Goal: Information Seeking & Learning: Learn about a topic

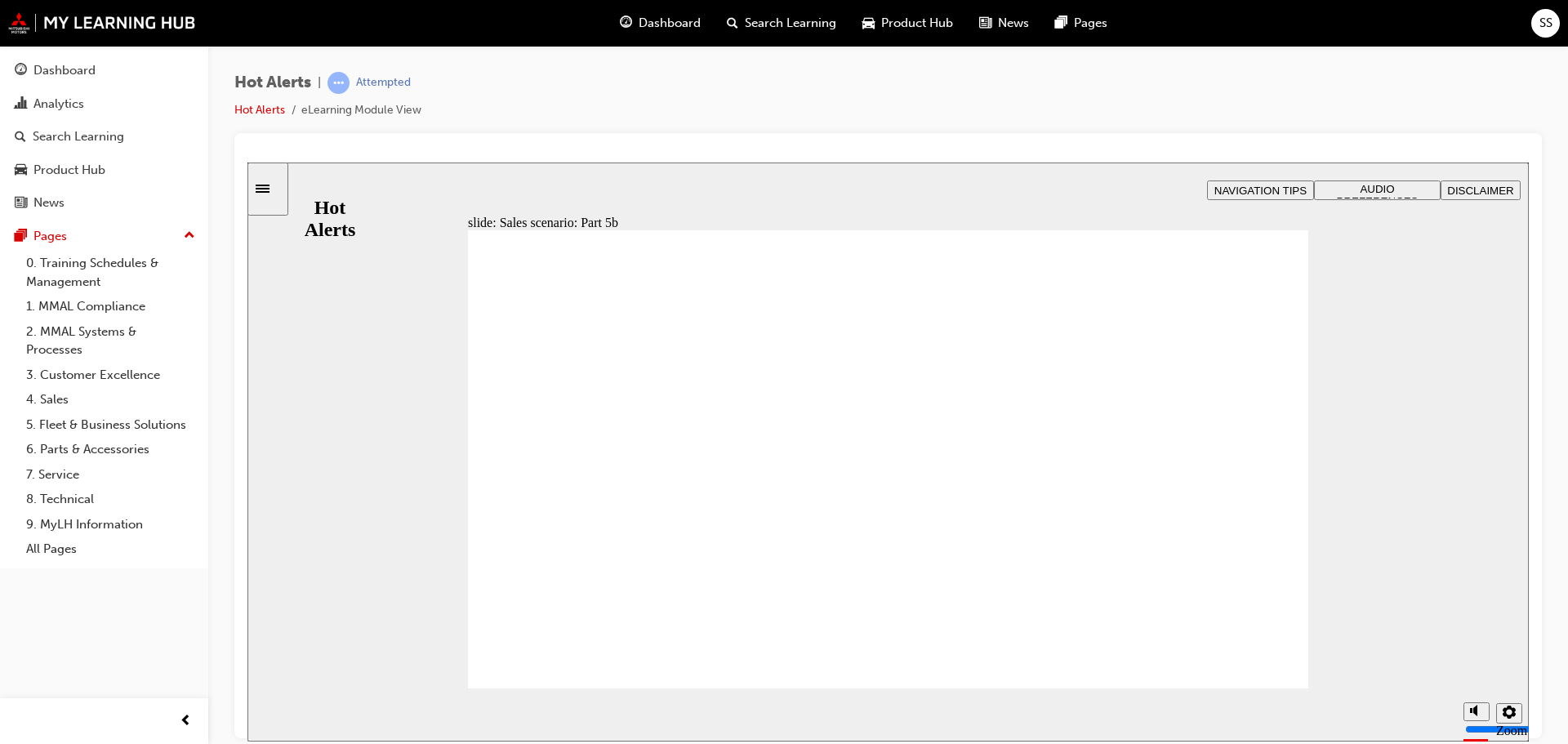
checkbox input "true"
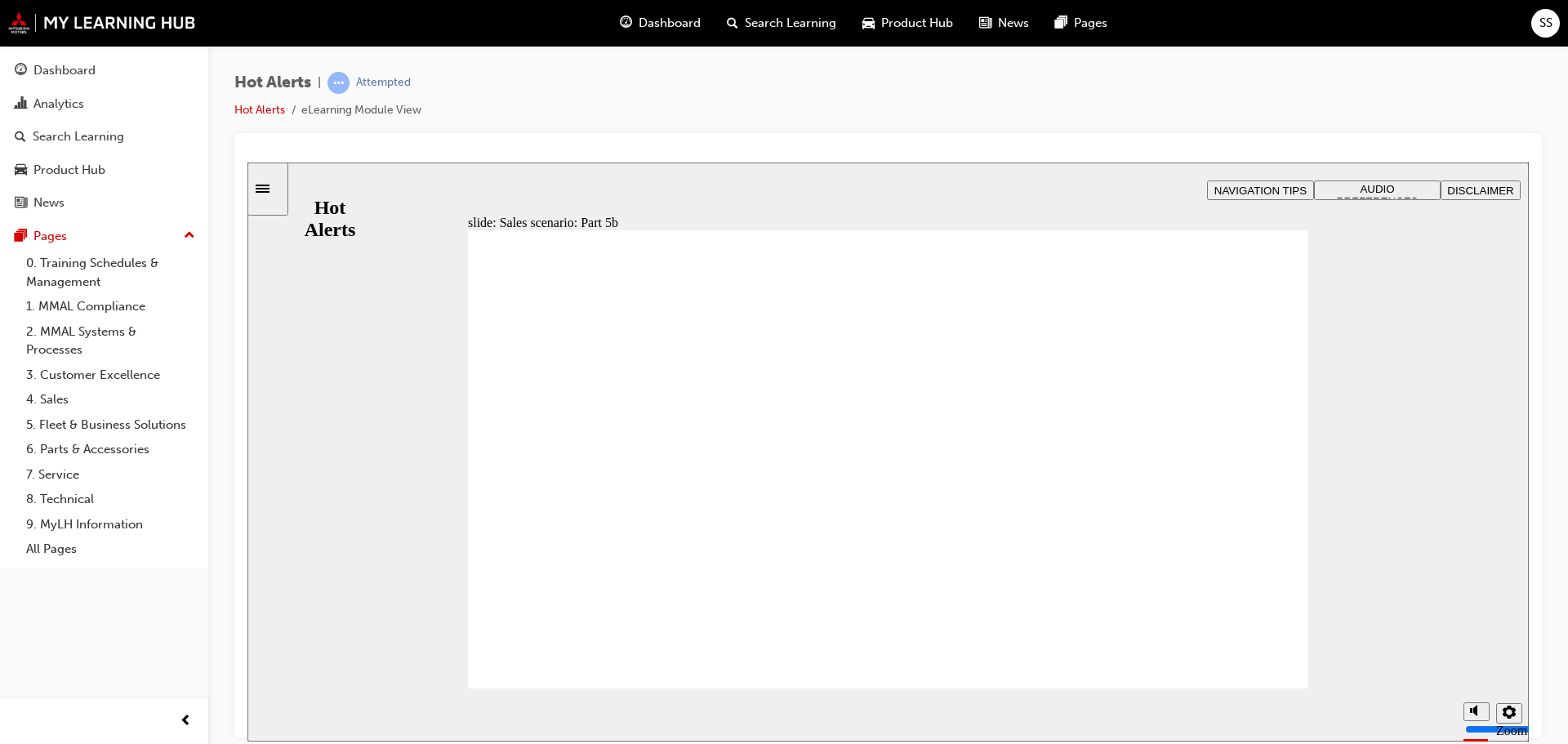
checkbox input "true"
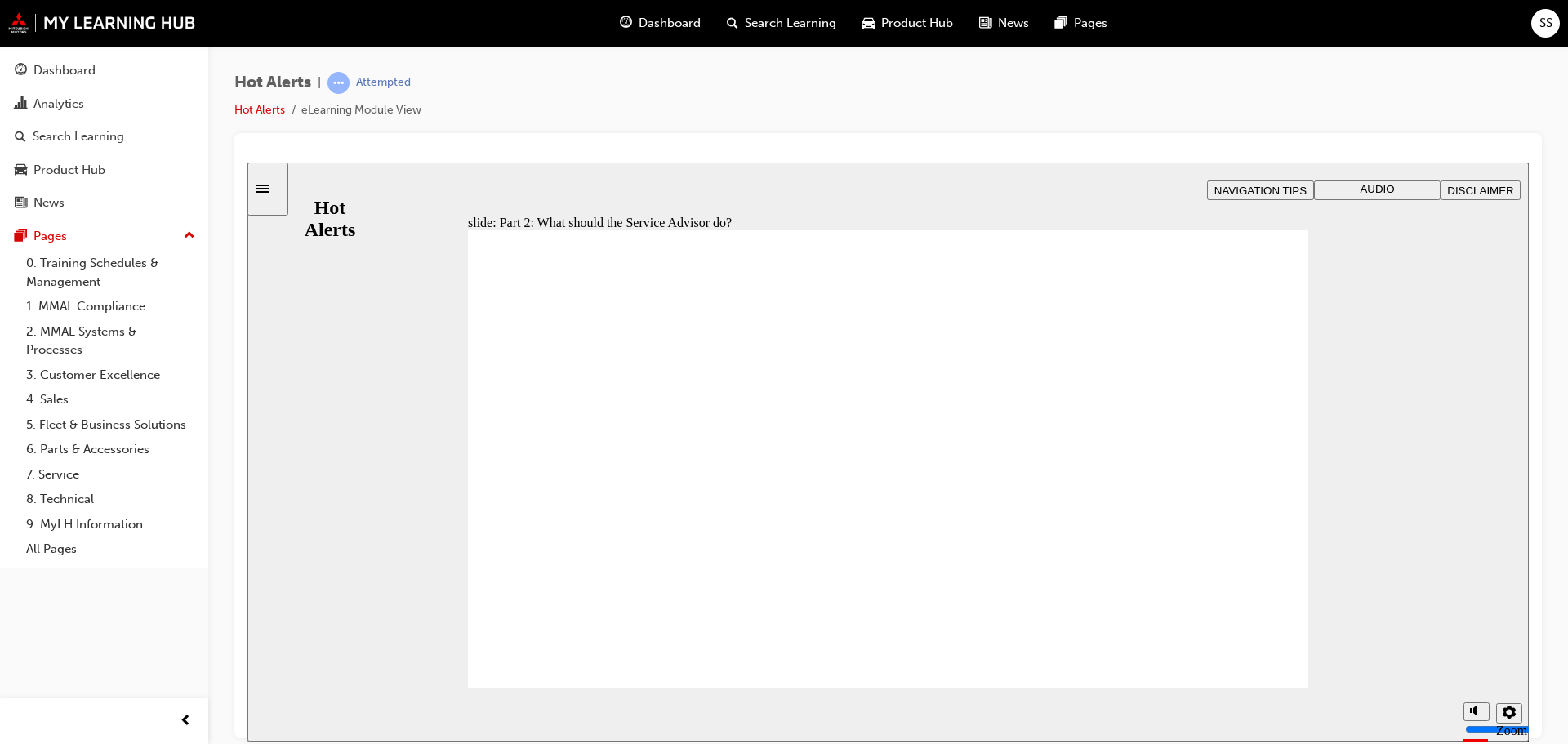
checkbox input "true"
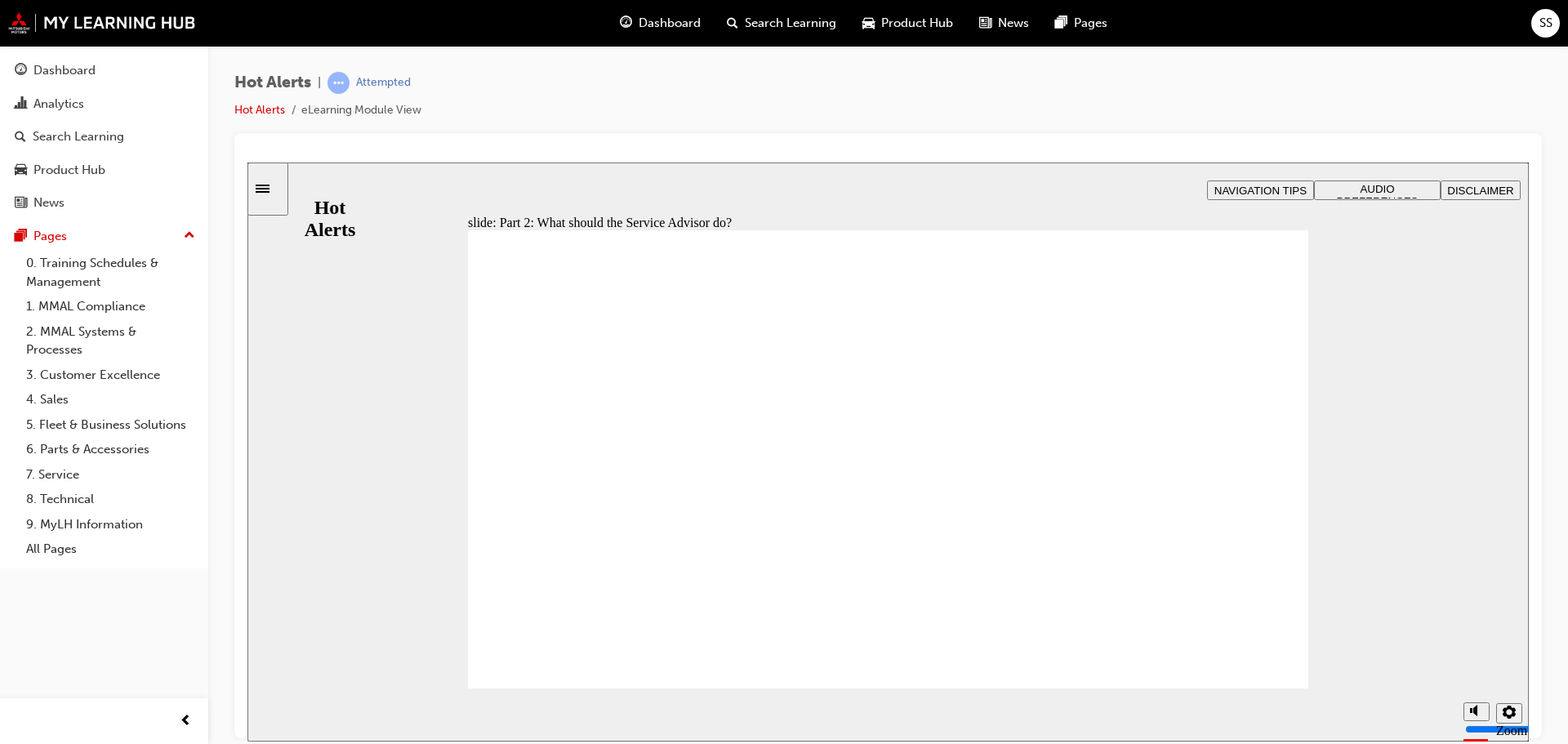
checkbox input "true"
drag, startPoint x: 1476, startPoint y: 650, endPoint x: 1474, endPoint y: 638, distance: 12.2
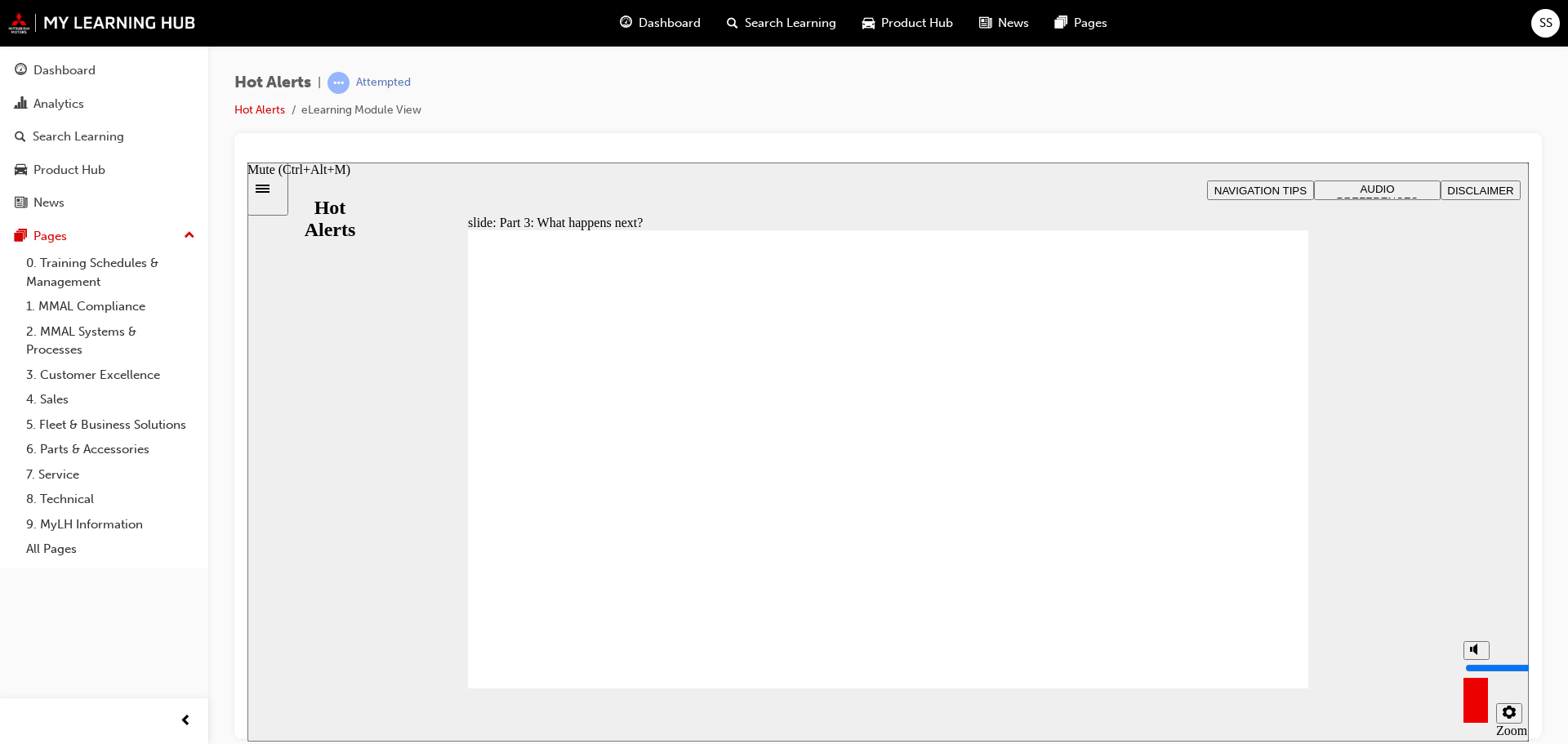
type input "10"
click at [1474, 661] on input "volume" at bounding box center [1518, 667] width 105 height 13
checkbox input "true"
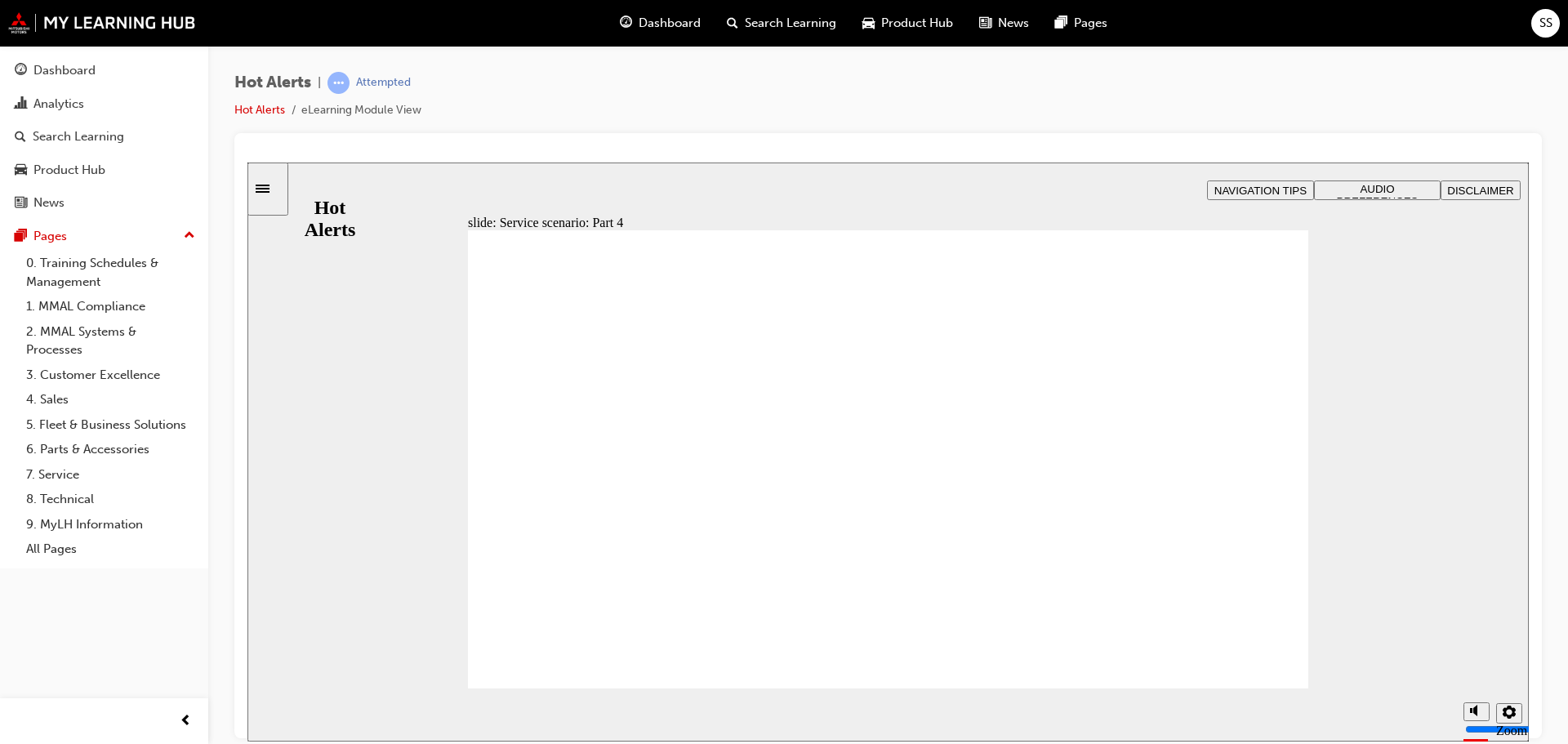
checkbox input "true"
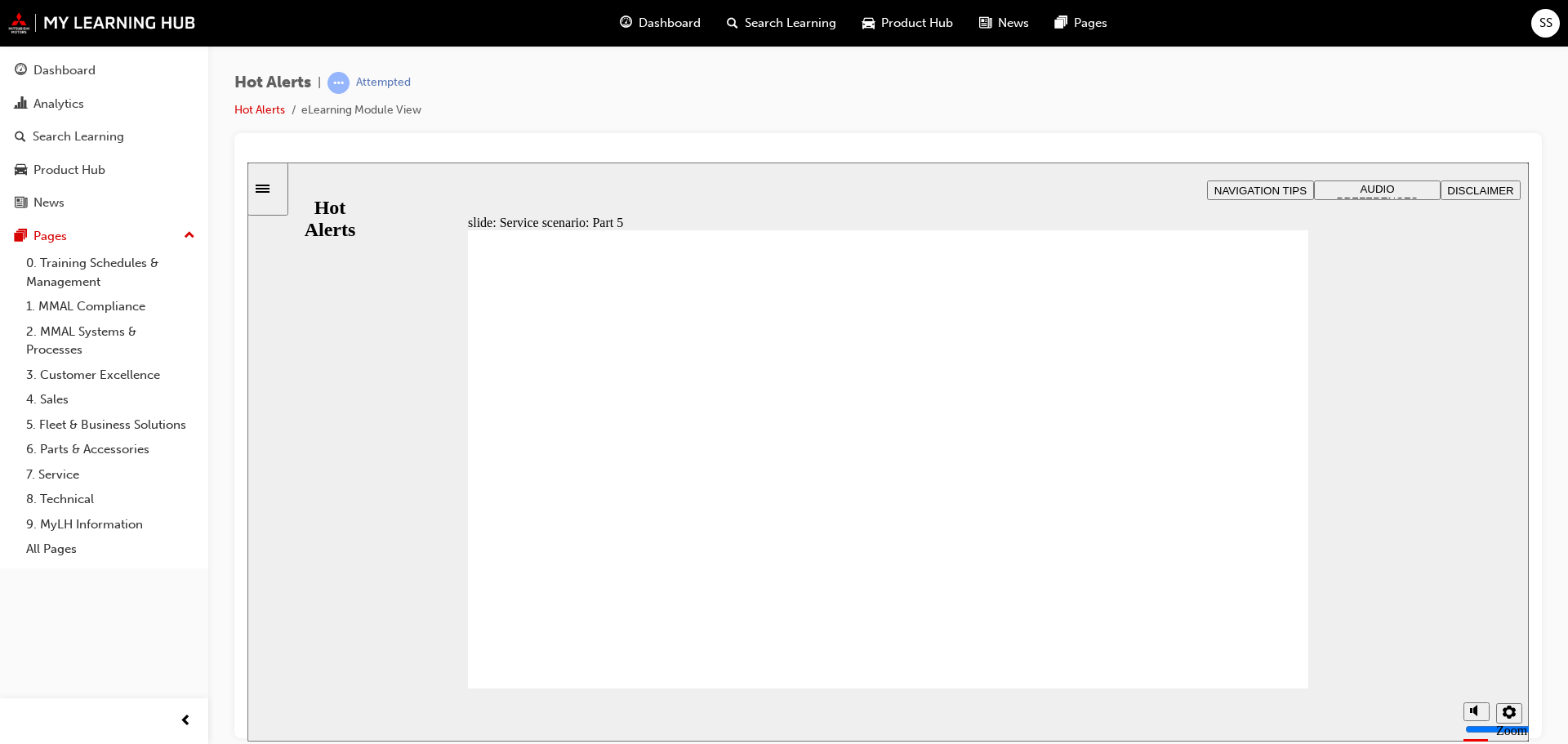
checkbox input "true"
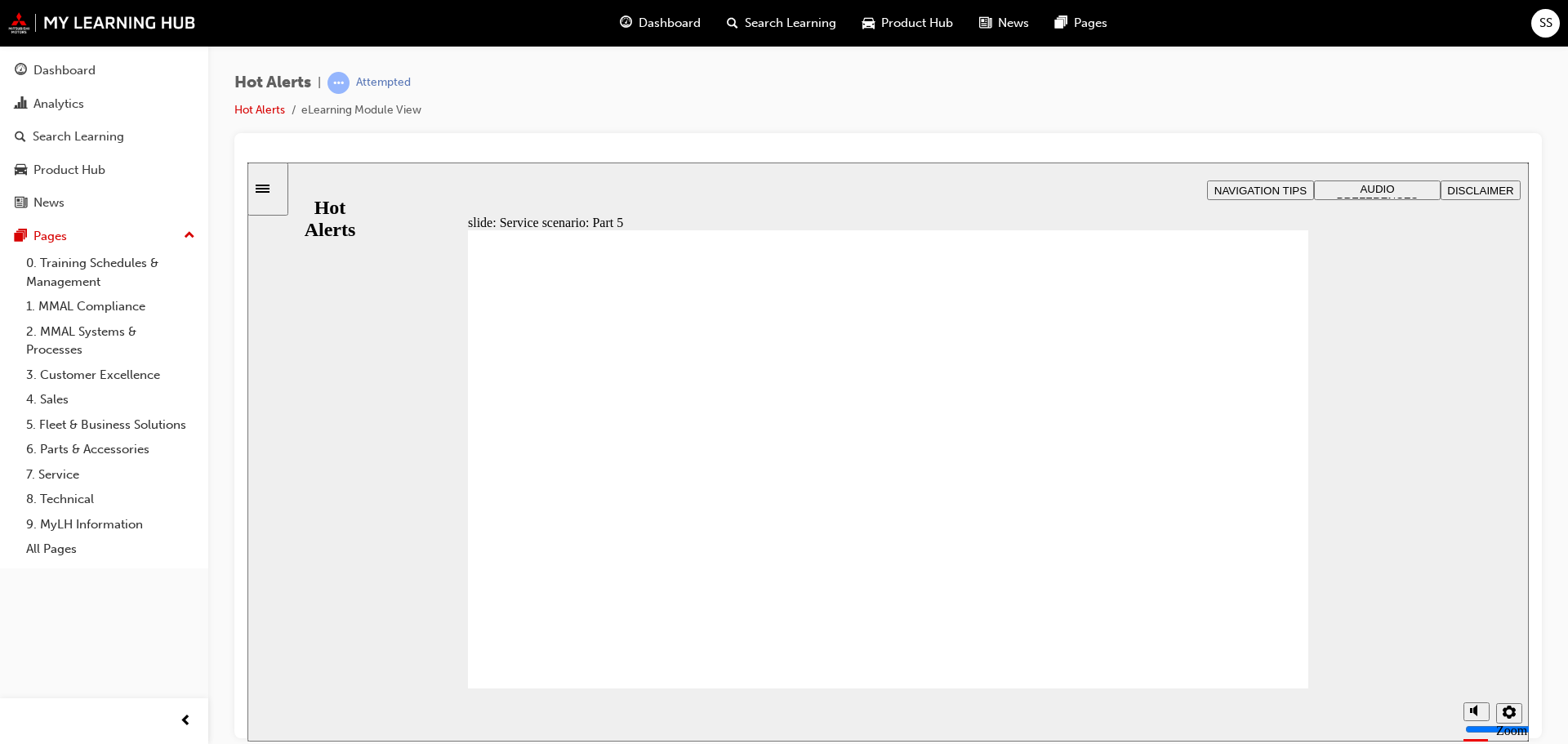
click at [941, 98] on div "Hot Alerts | Attempted Hot Alerts eLearning Module View" at bounding box center [888, 103] width 1308 height 61
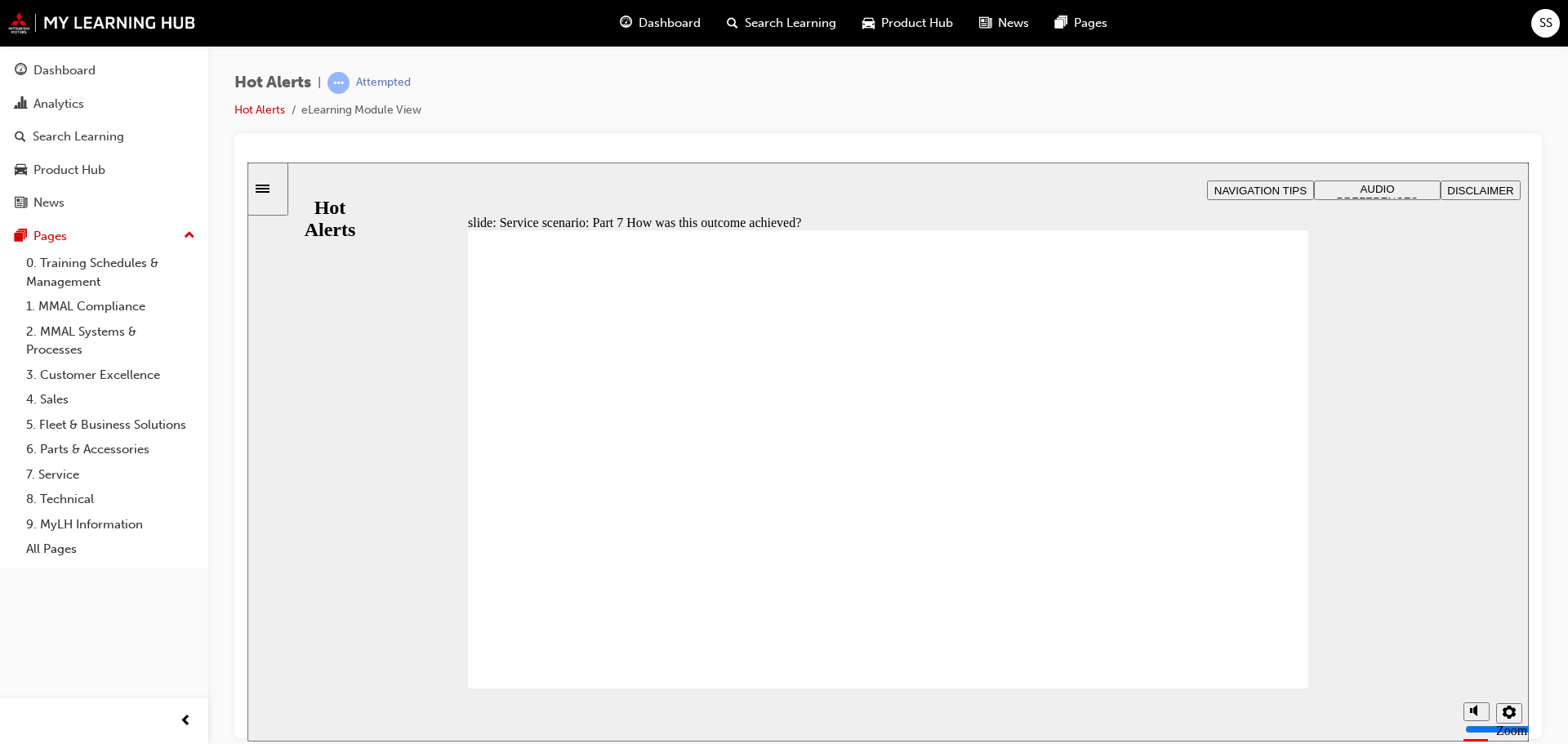
checkbox input "true"
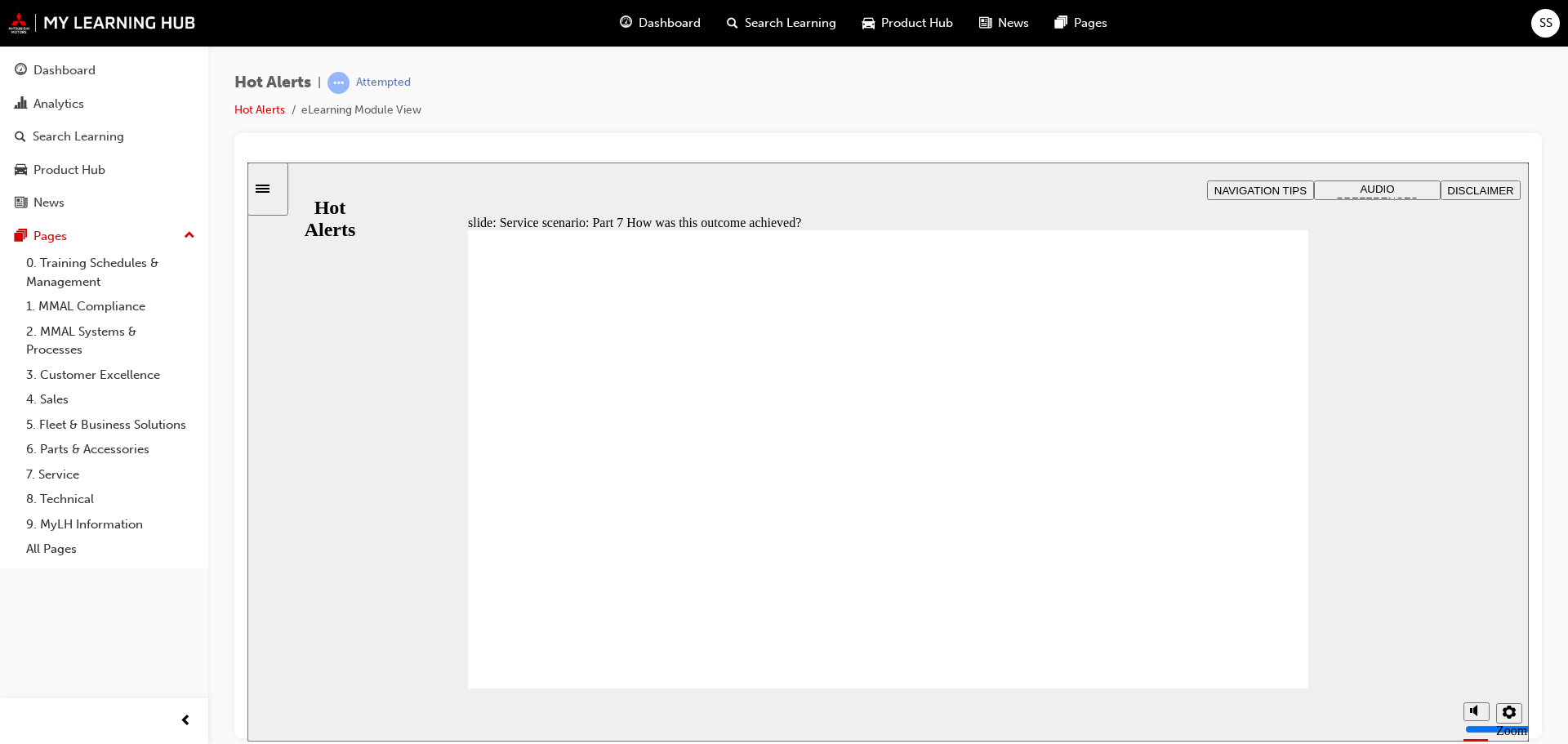
checkbox input "true"
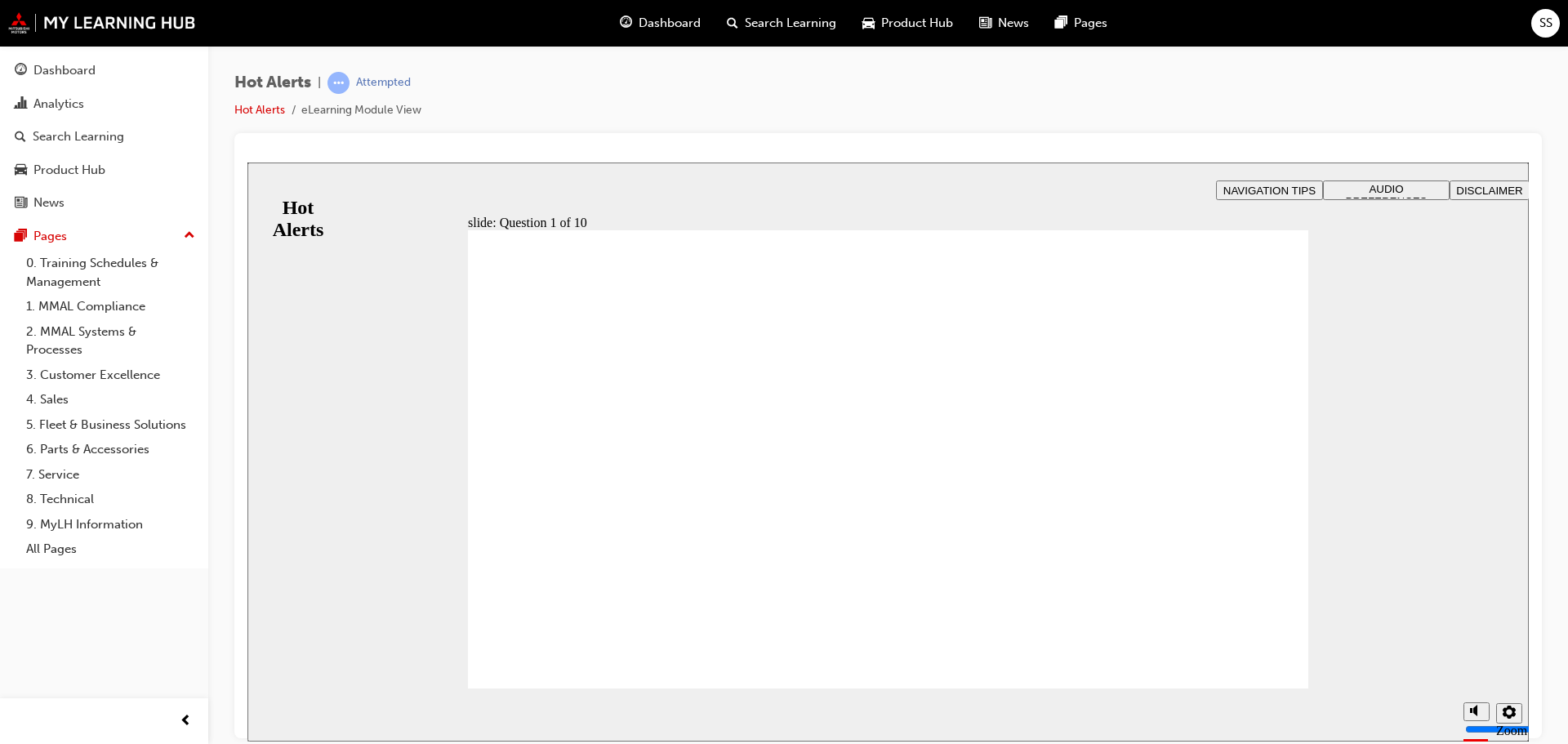
checkbox input "false"
checkbox input "true"
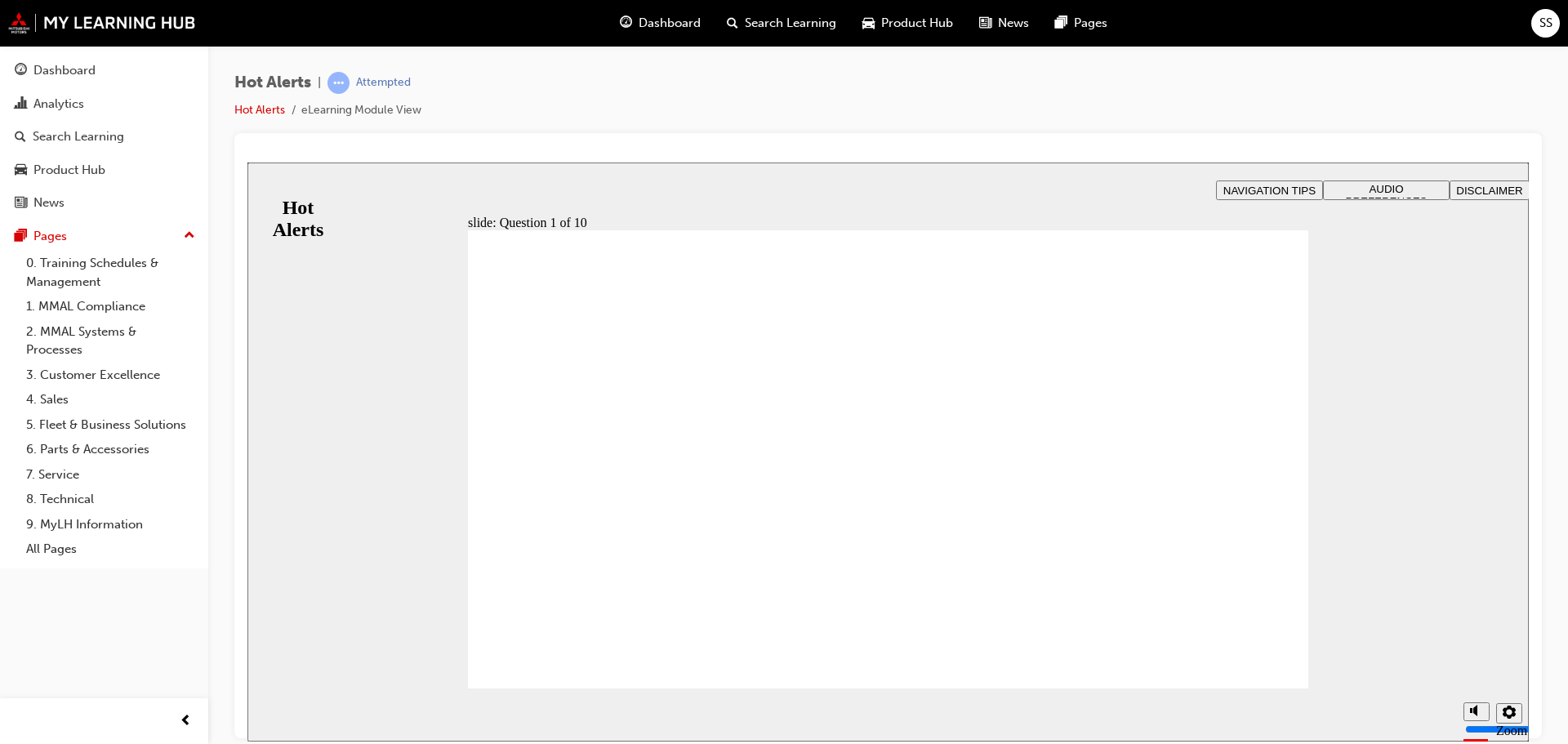
drag, startPoint x: 887, startPoint y: 504, endPoint x: 649, endPoint y: 604, distance: 258.2
drag, startPoint x: 976, startPoint y: 446, endPoint x: 644, endPoint y: 553, distance: 348.8
drag, startPoint x: 882, startPoint y: 561, endPoint x: 614, endPoint y: 458, distance: 287.1
drag, startPoint x: 936, startPoint y: 604, endPoint x: 635, endPoint y: 507, distance: 316.2
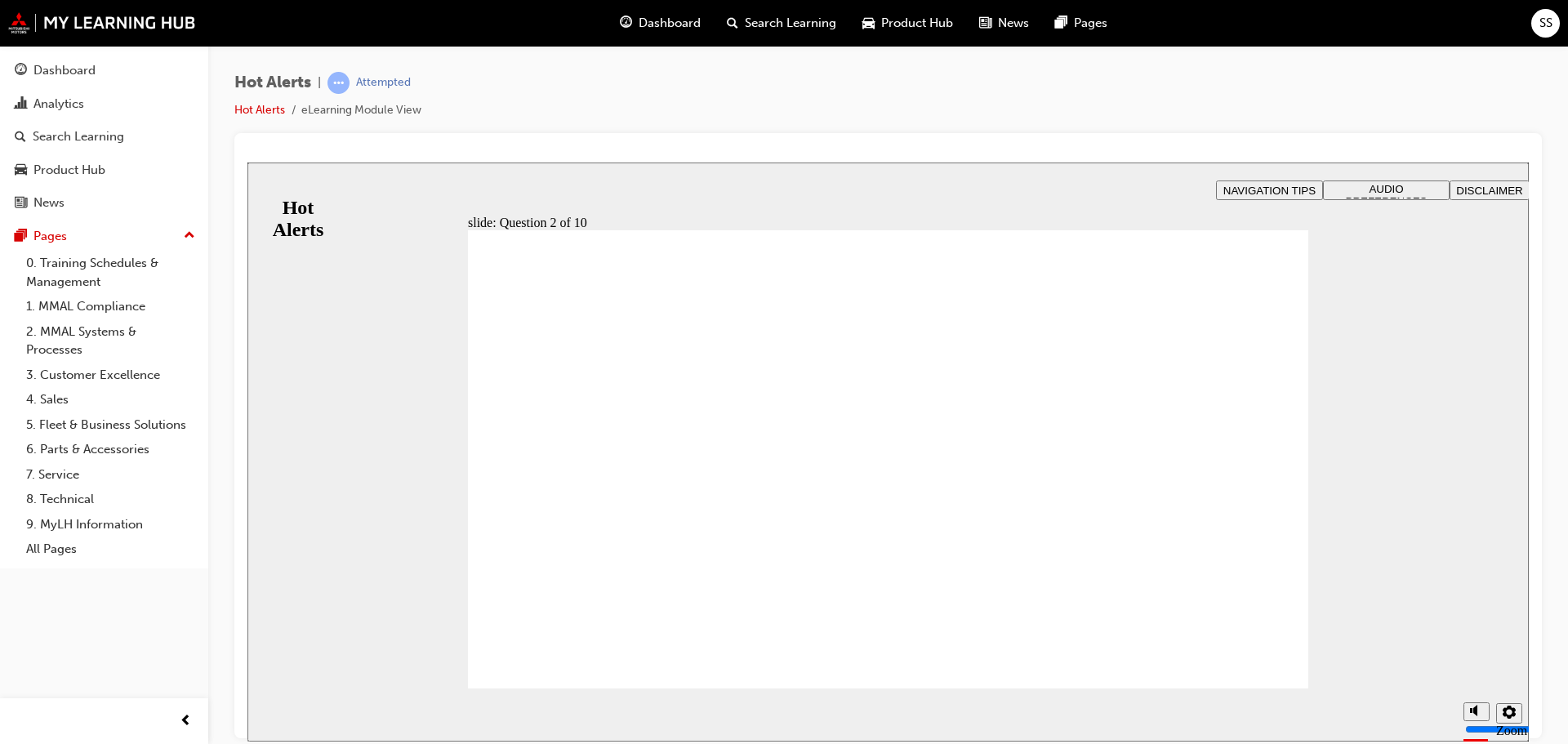
drag, startPoint x: 722, startPoint y: 413, endPoint x: 607, endPoint y: 409, distance: 115.1
checkbox input "true"
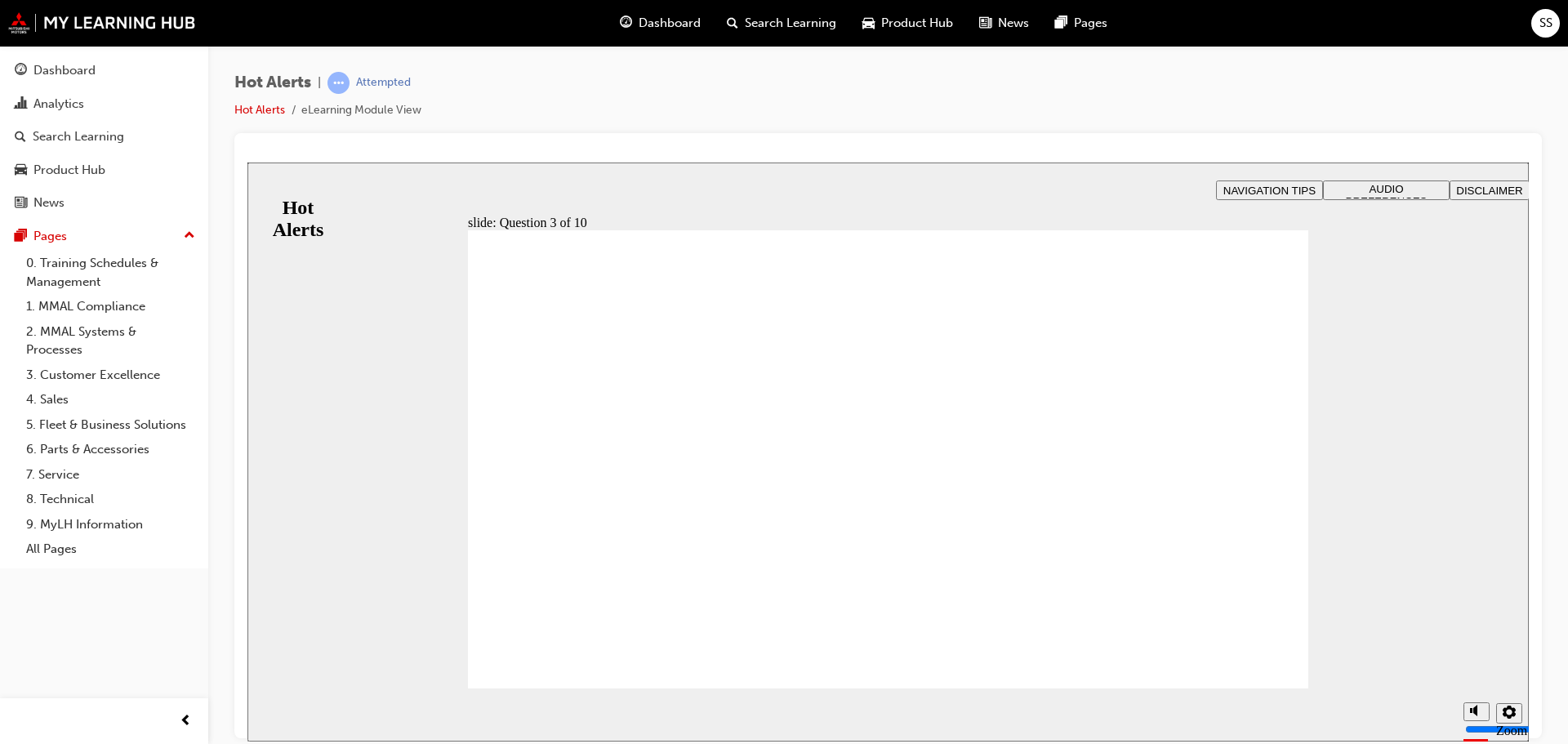
checkbox input "true"
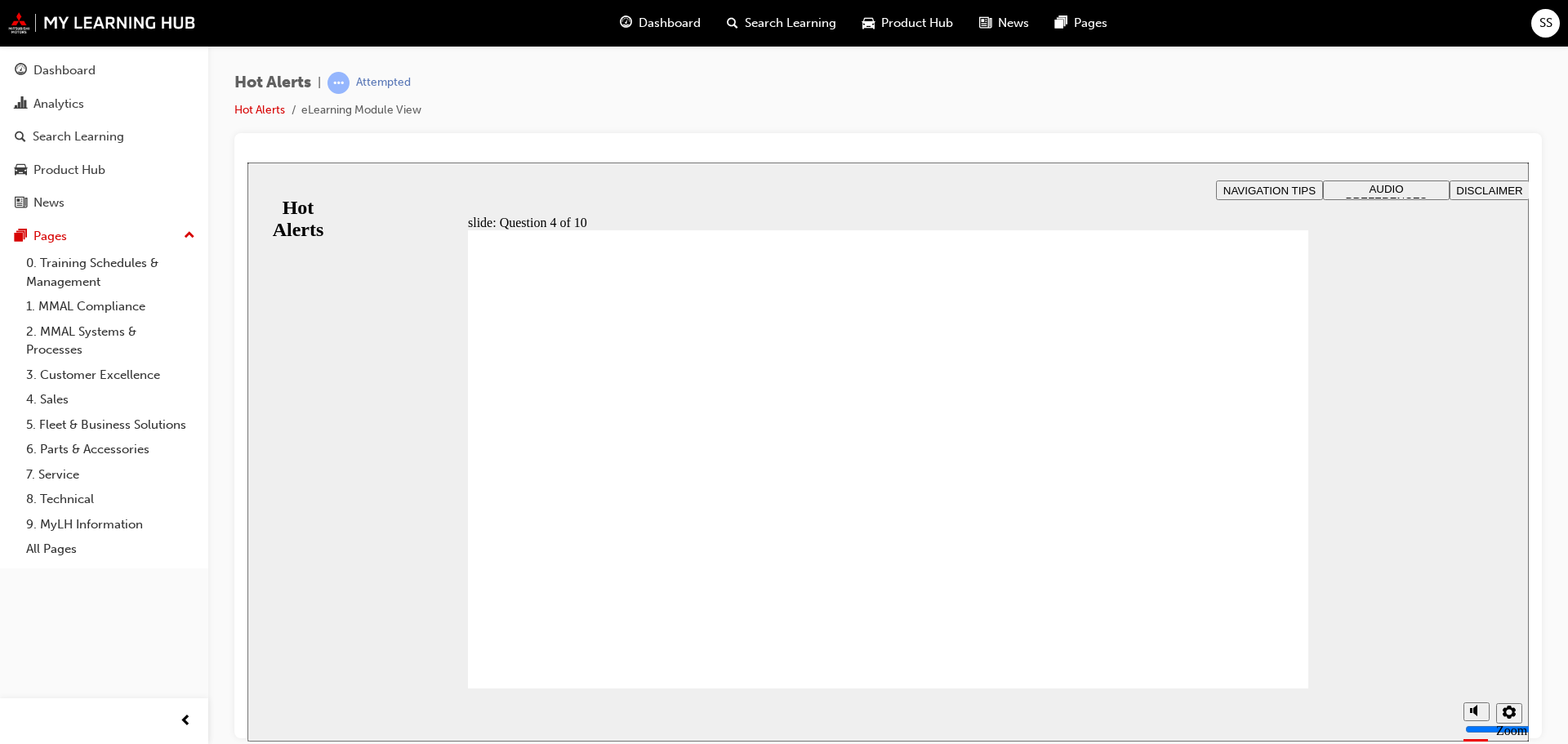
checkbox input "true"
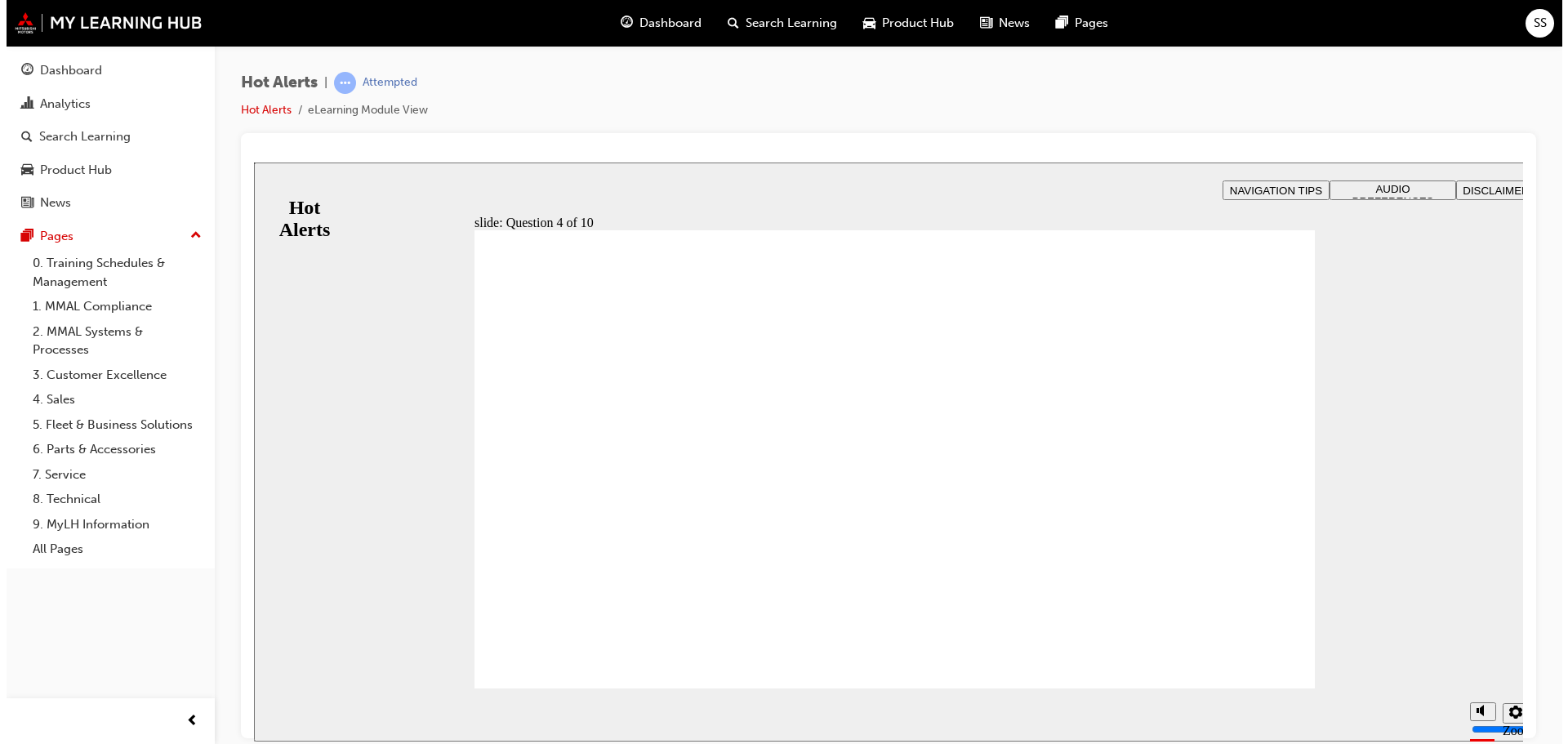
checkbox input "true"
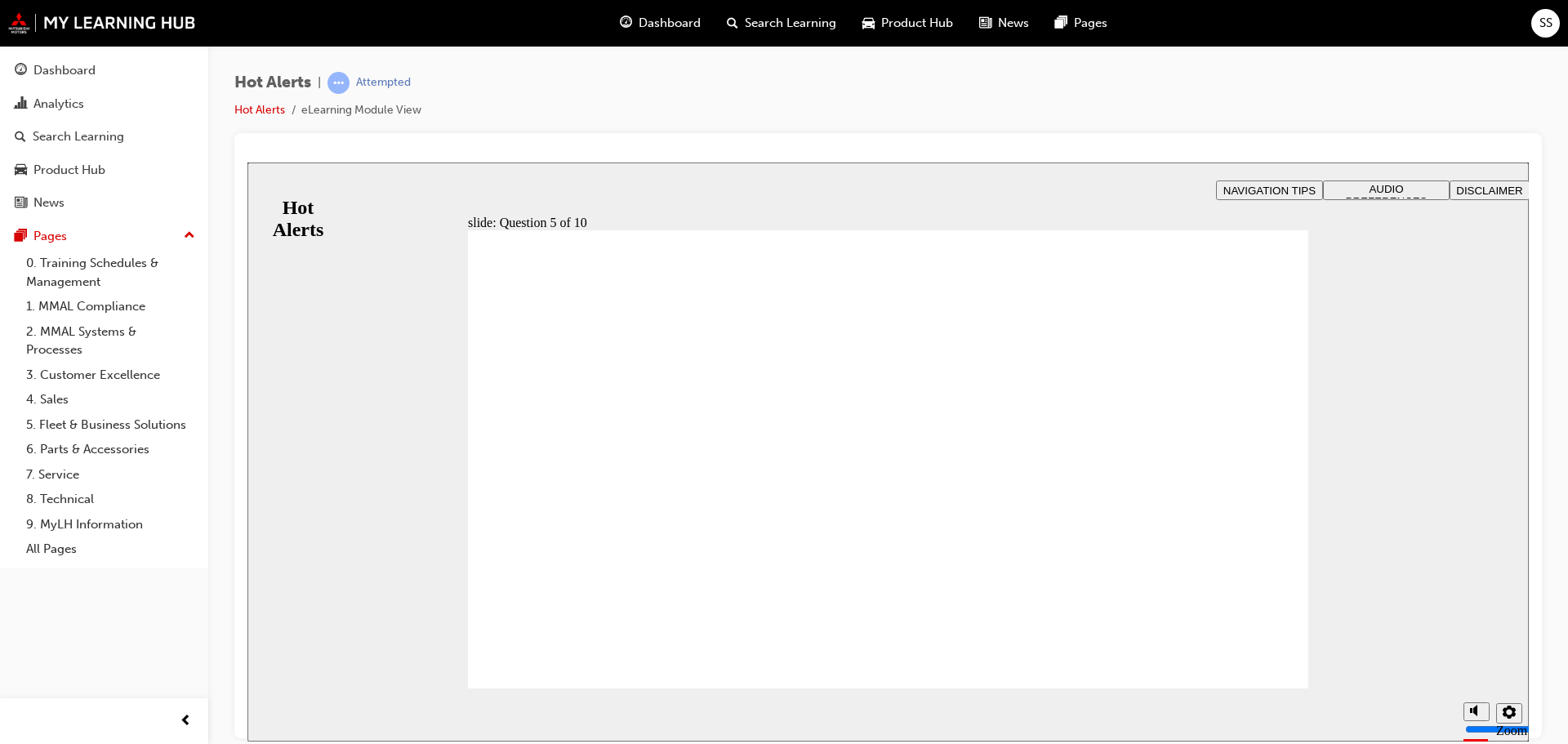
checkbox input "true"
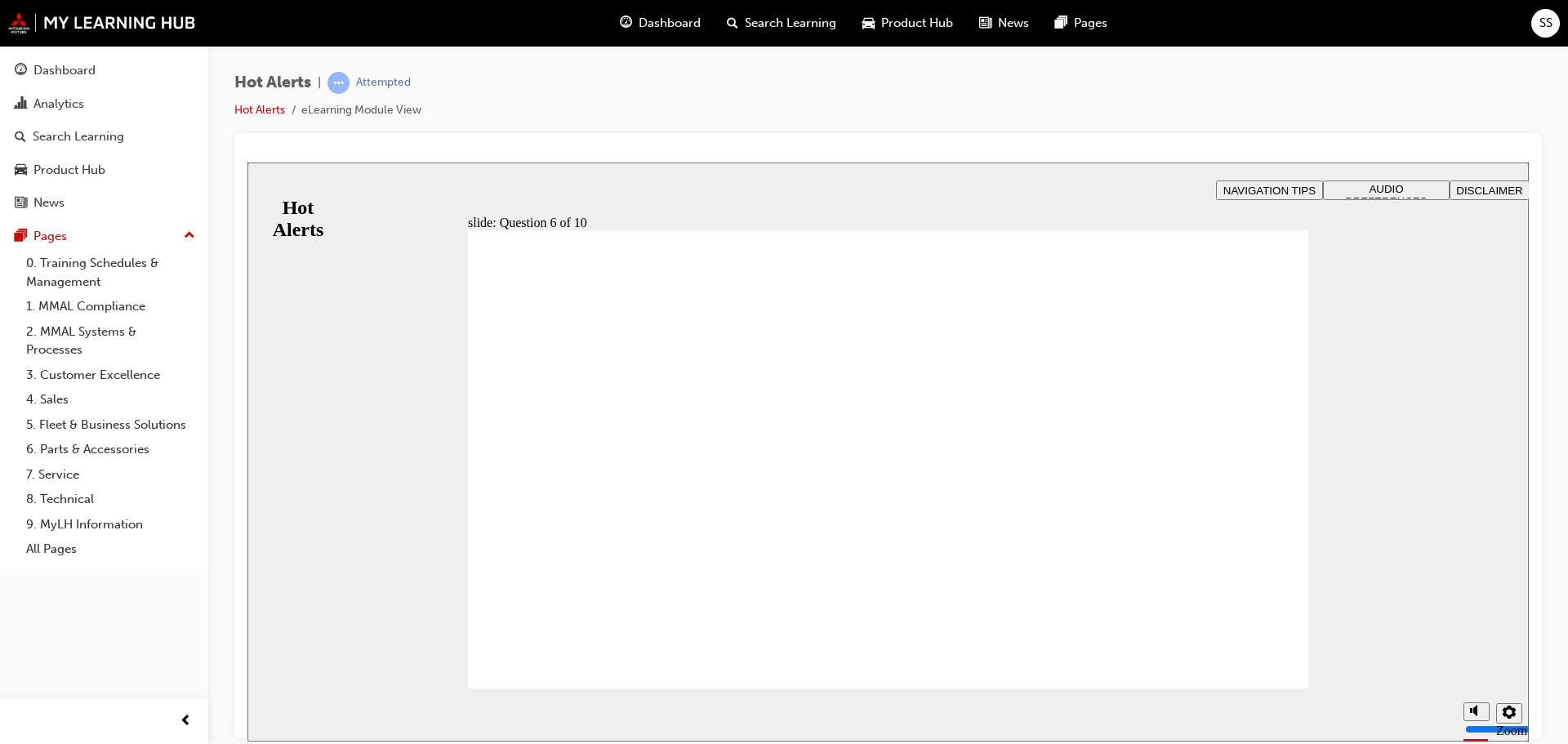
checkbox input "true"
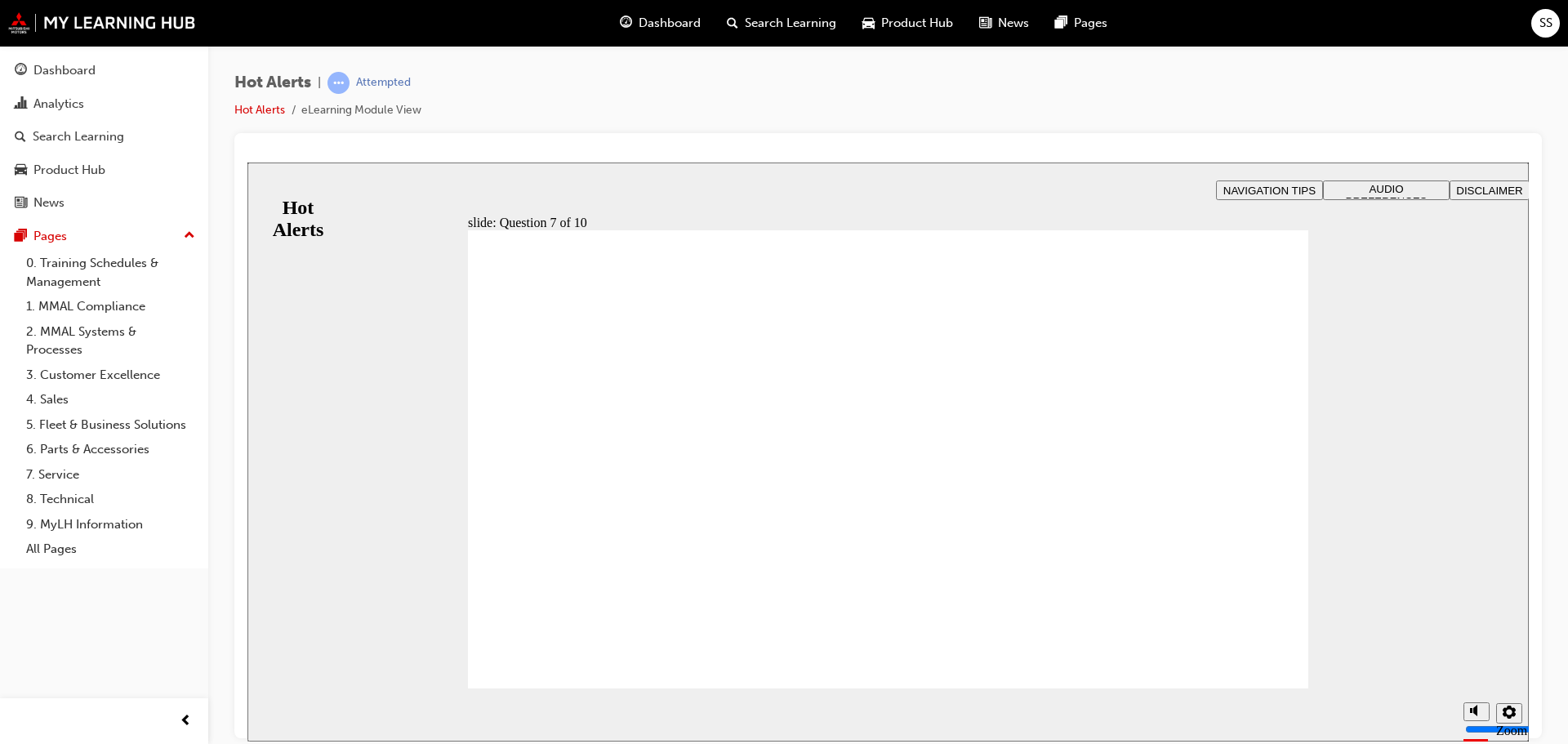
drag, startPoint x: 649, startPoint y: 475, endPoint x: 1054, endPoint y: 613, distance: 427.9
drag, startPoint x: 654, startPoint y: 557, endPoint x: 1020, endPoint y: 381, distance: 406.1
drag, startPoint x: 693, startPoint y: 509, endPoint x: 1067, endPoint y: 473, distance: 375.7
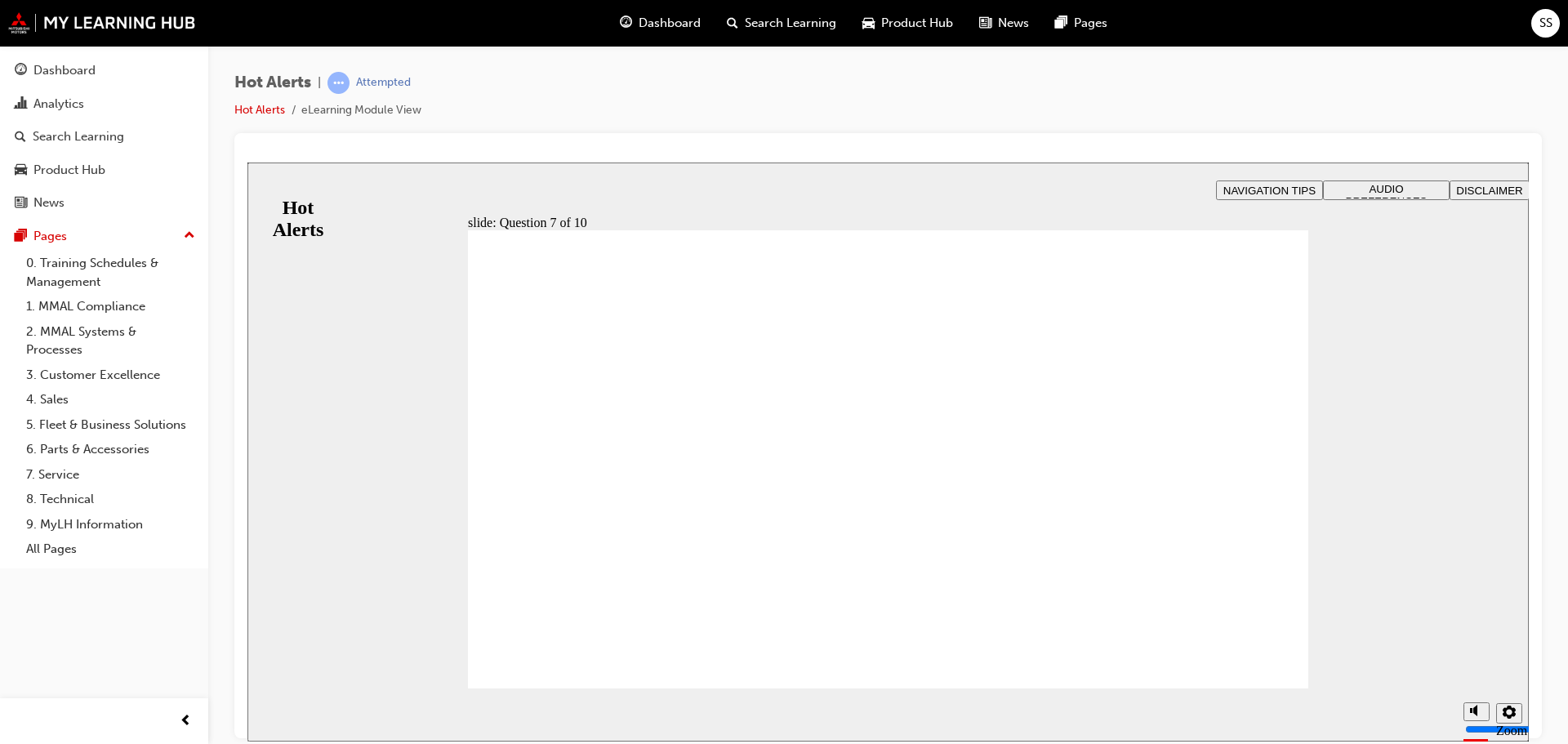
drag, startPoint x: 828, startPoint y: 595, endPoint x: 1055, endPoint y: 514, distance: 241.0
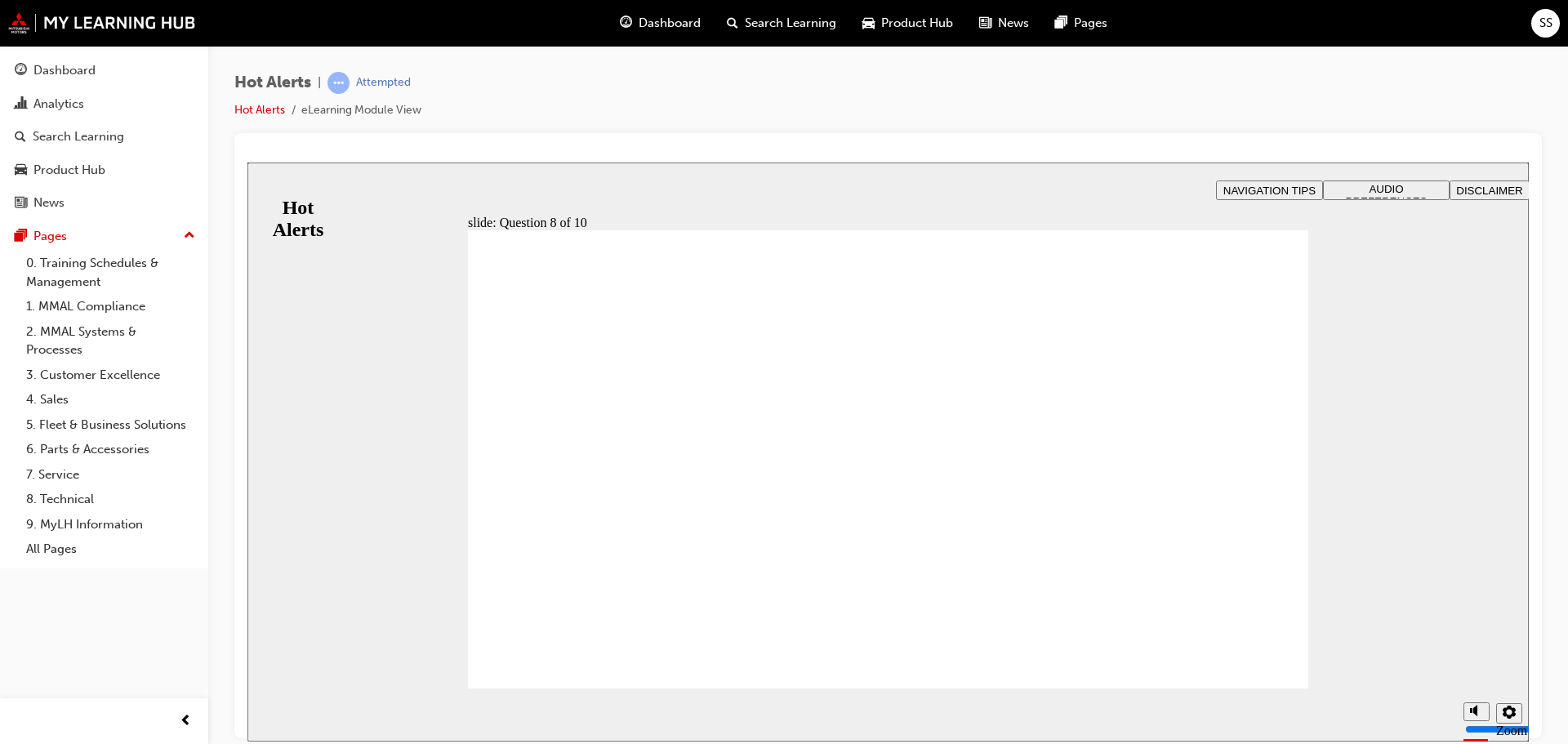
checkbox input "true"
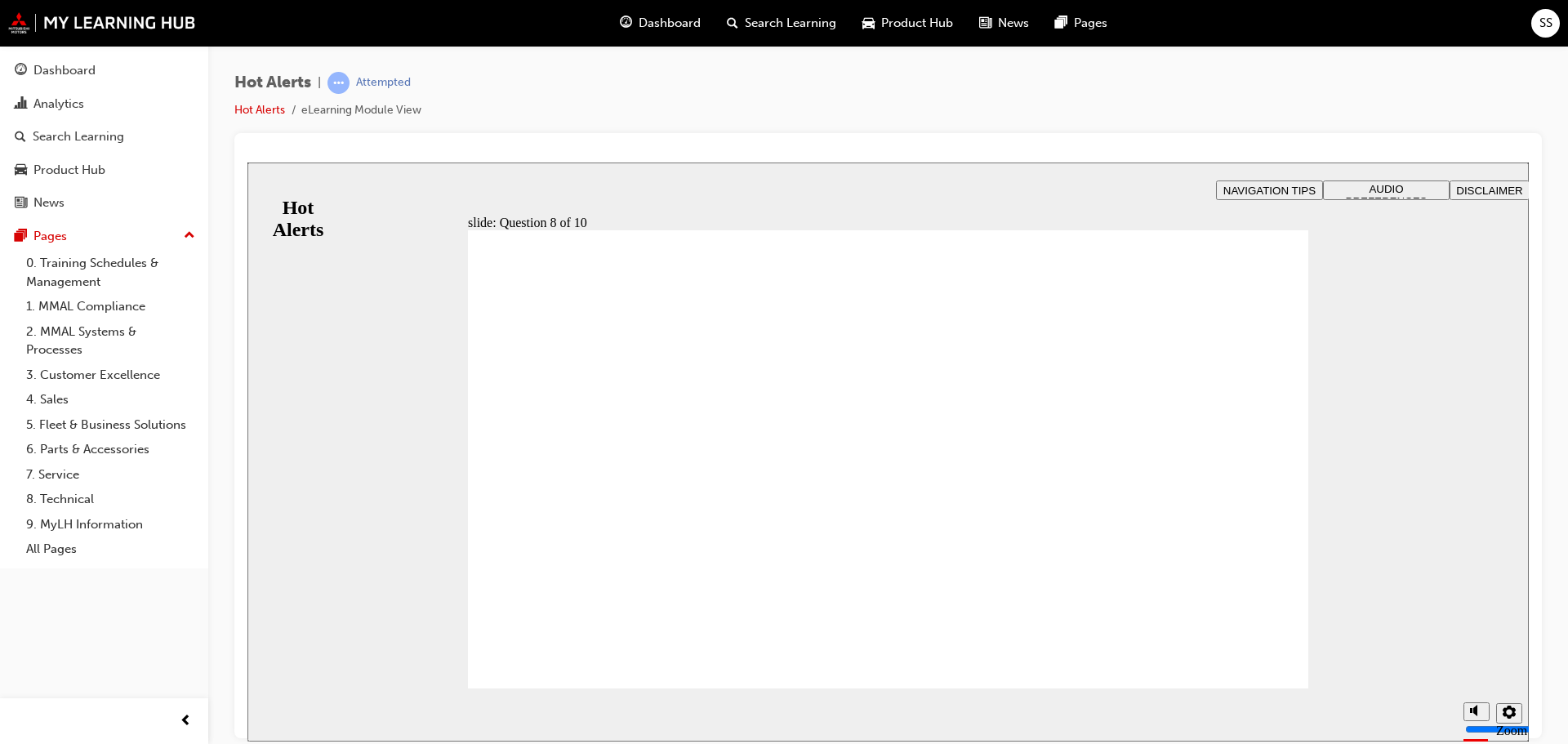
checkbox input "true"
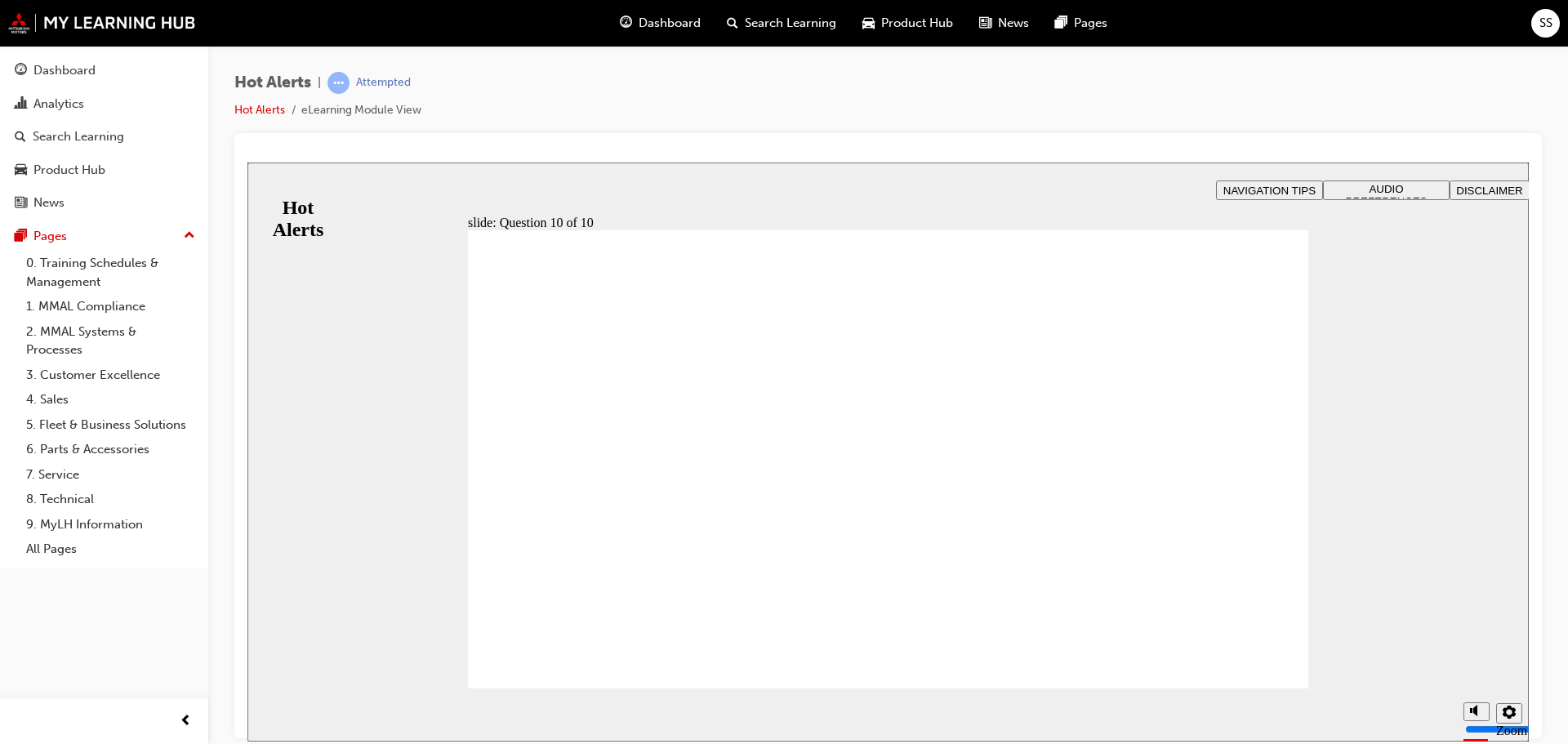
checkbox input "true"
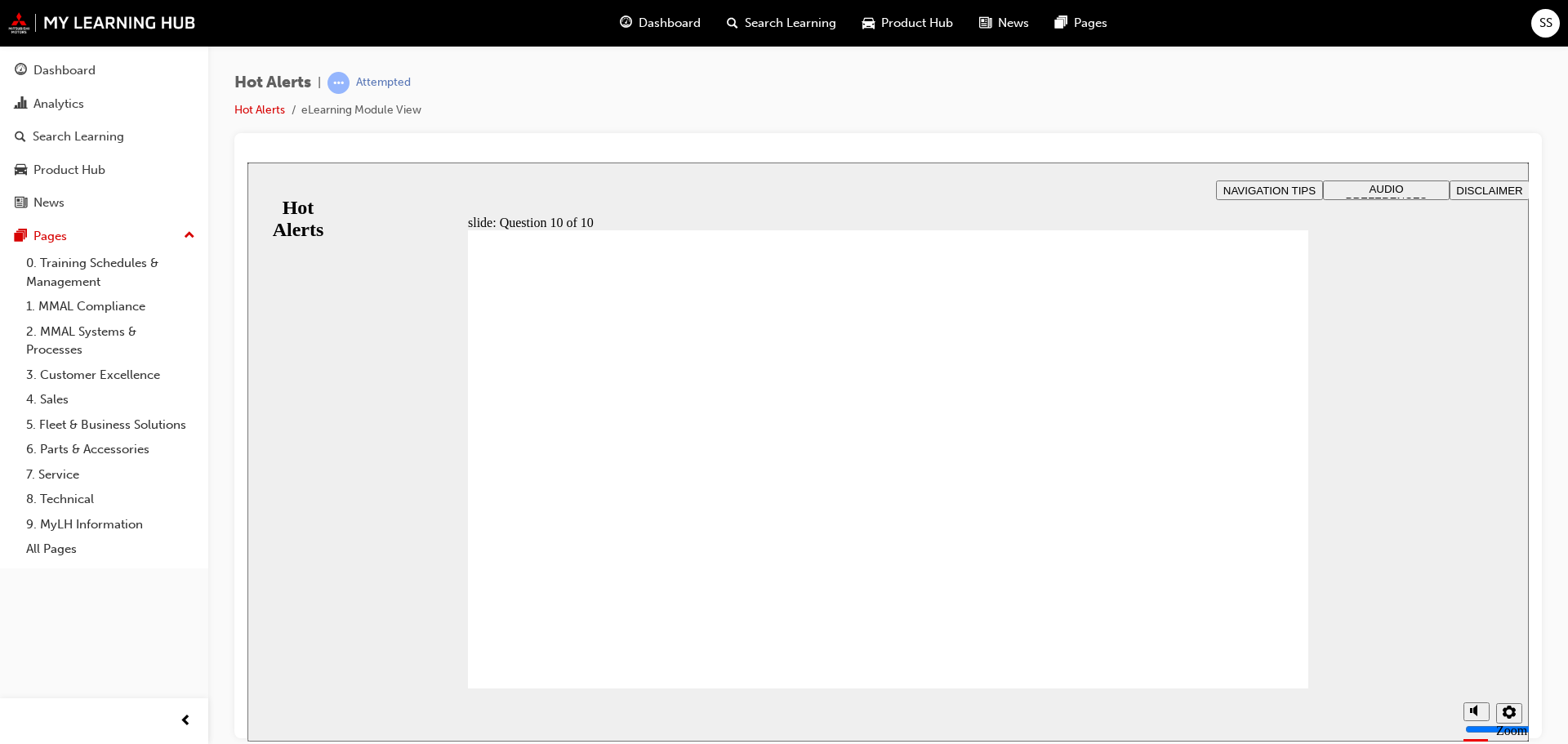
checkbox input "true"
checkbox input "false"
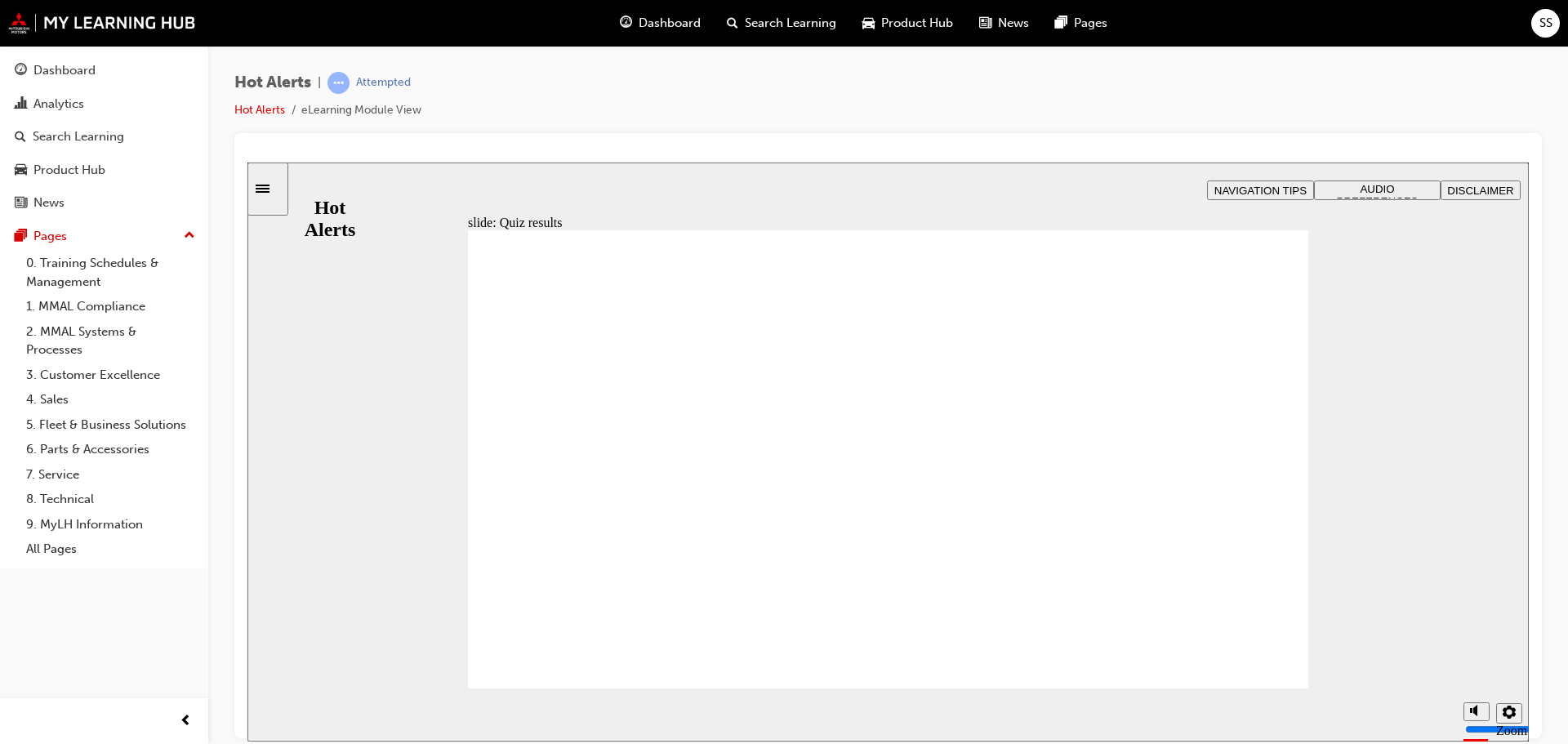
checkbox input "true"
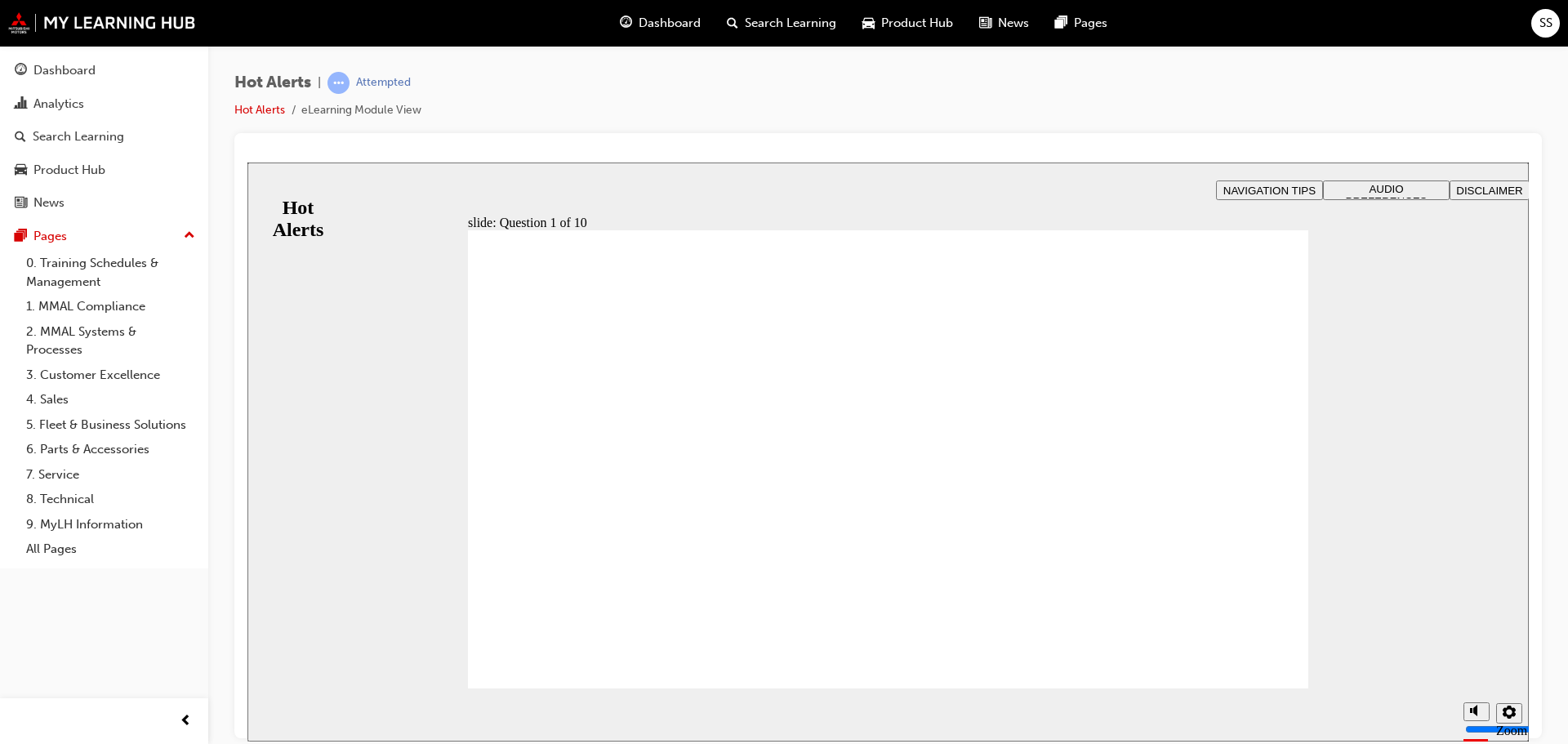
drag, startPoint x: 912, startPoint y: 511, endPoint x: 689, endPoint y: 625, distance: 250.4
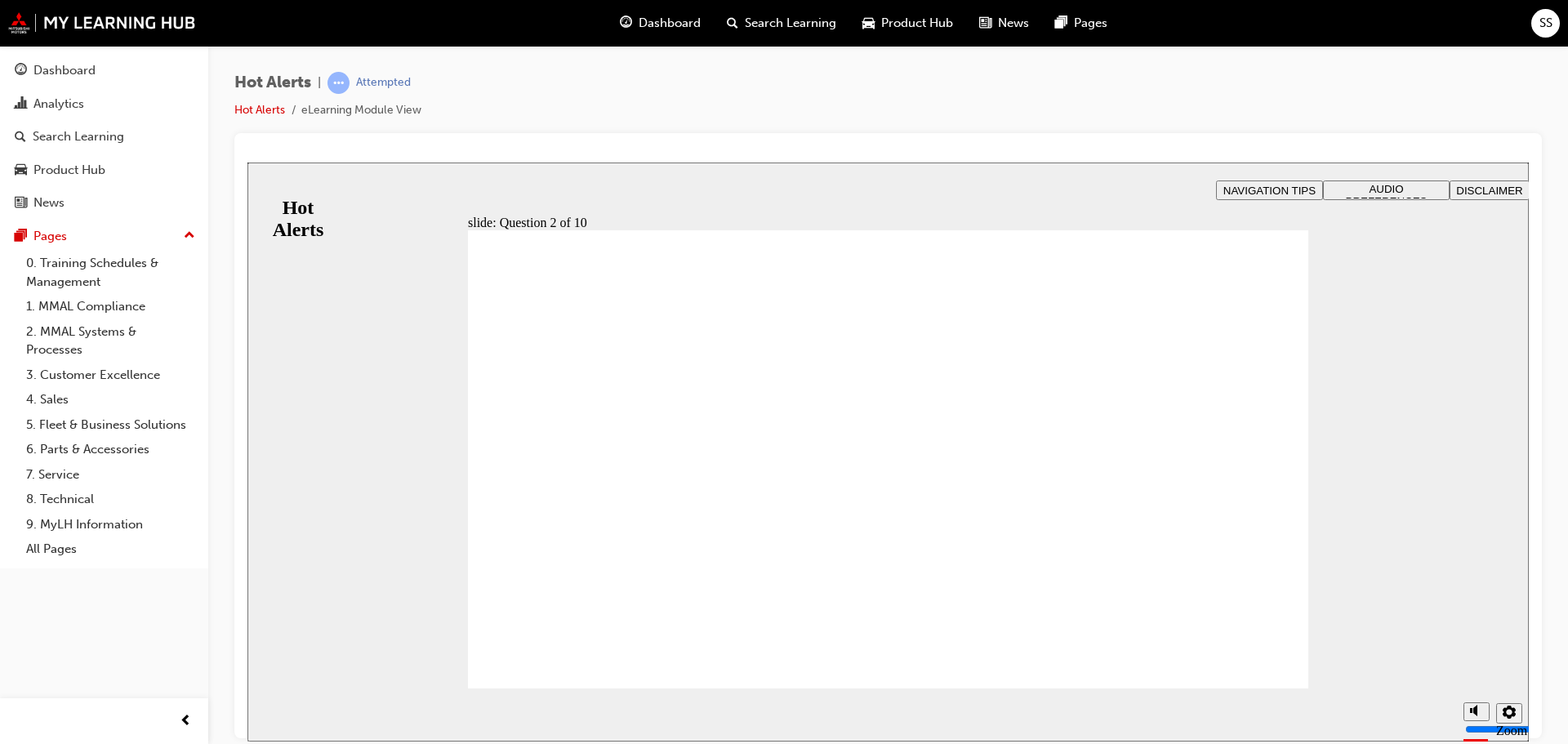
drag, startPoint x: 941, startPoint y: 404, endPoint x: 660, endPoint y: 412, distance: 281.1
drag, startPoint x: 967, startPoint y: 558, endPoint x: 629, endPoint y: 461, distance: 351.6
drag, startPoint x: 901, startPoint y: 464, endPoint x: 607, endPoint y: 563, distance: 310.2
drag, startPoint x: 917, startPoint y: 600, endPoint x: 584, endPoint y: 504, distance: 346.6
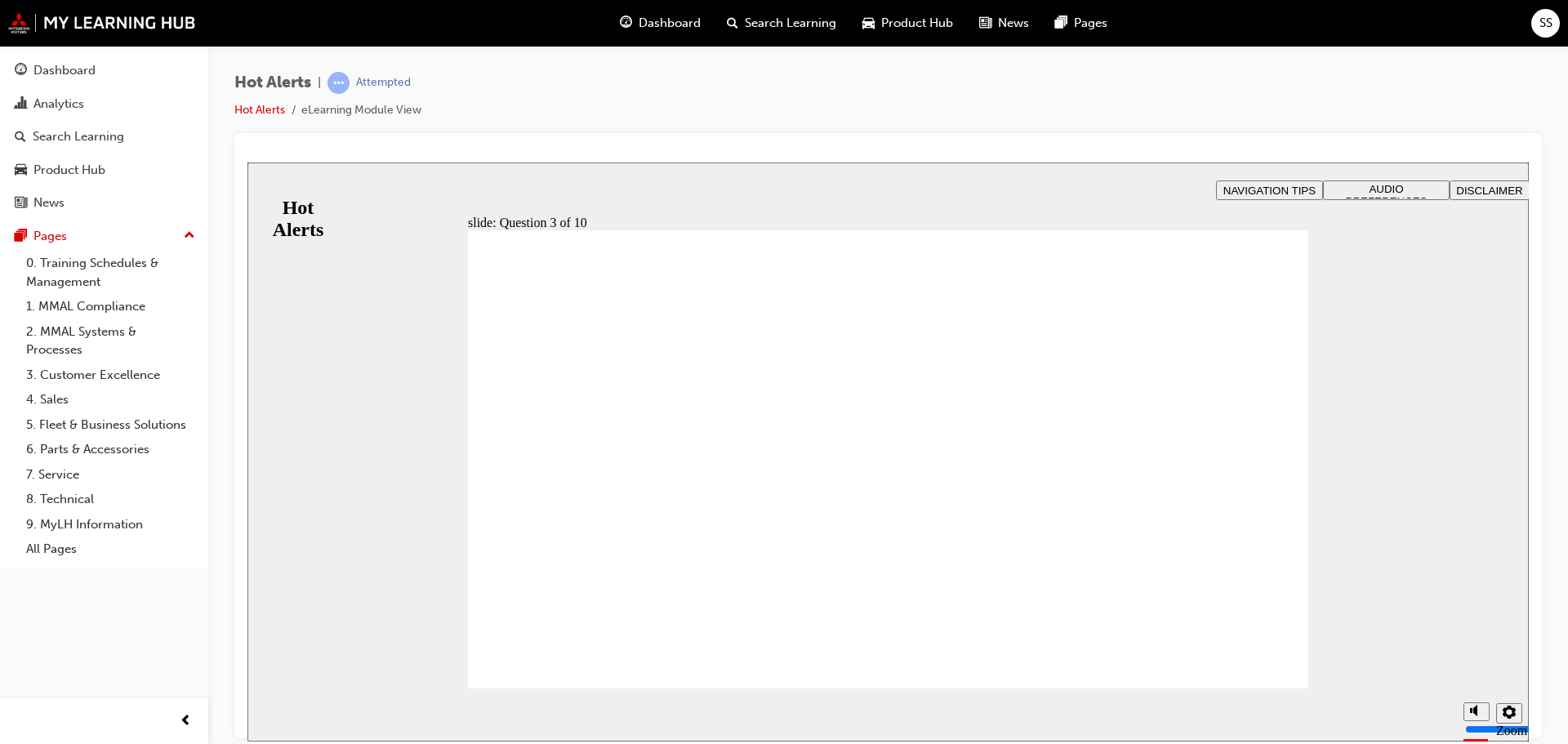
checkbox input "true"
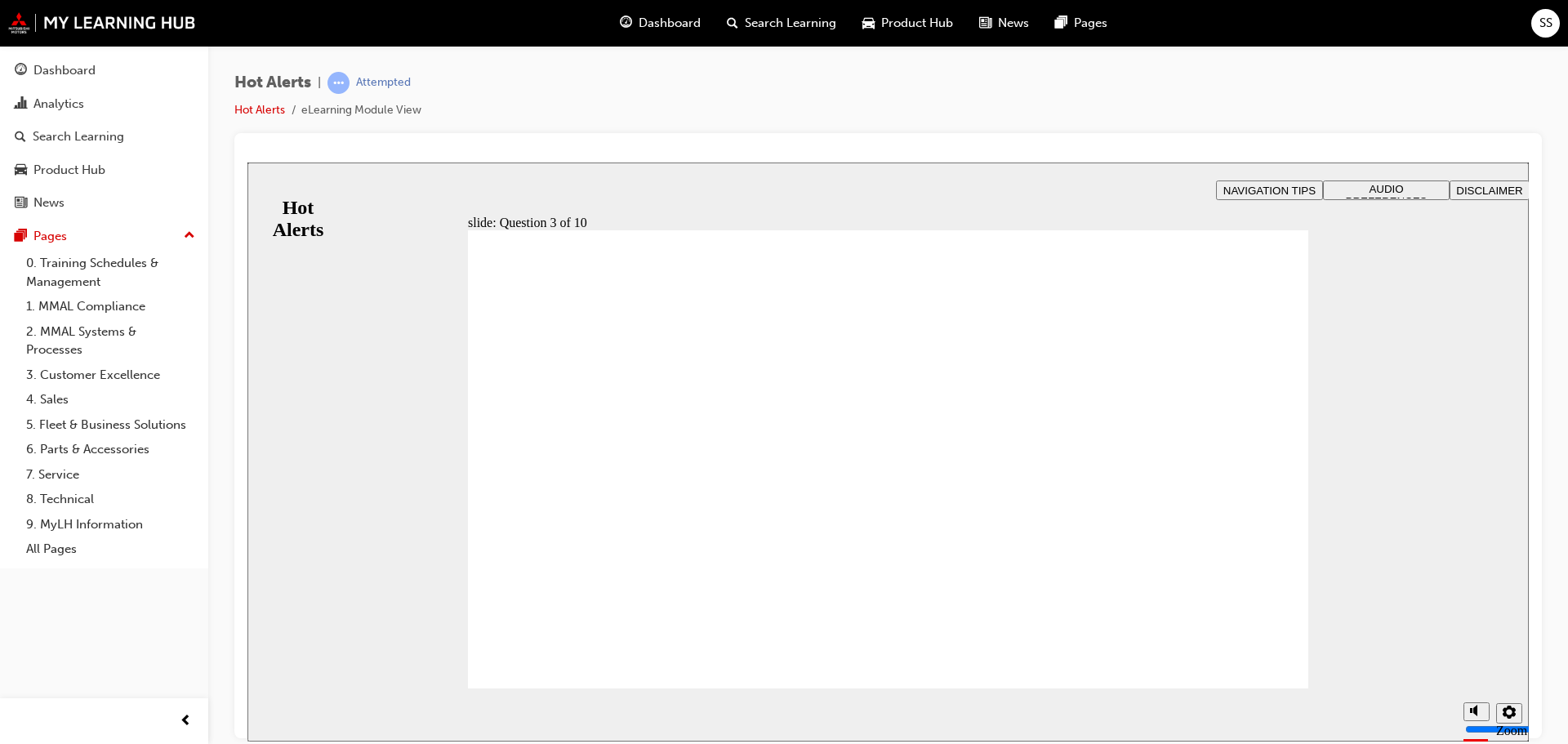
checkbox input "true"
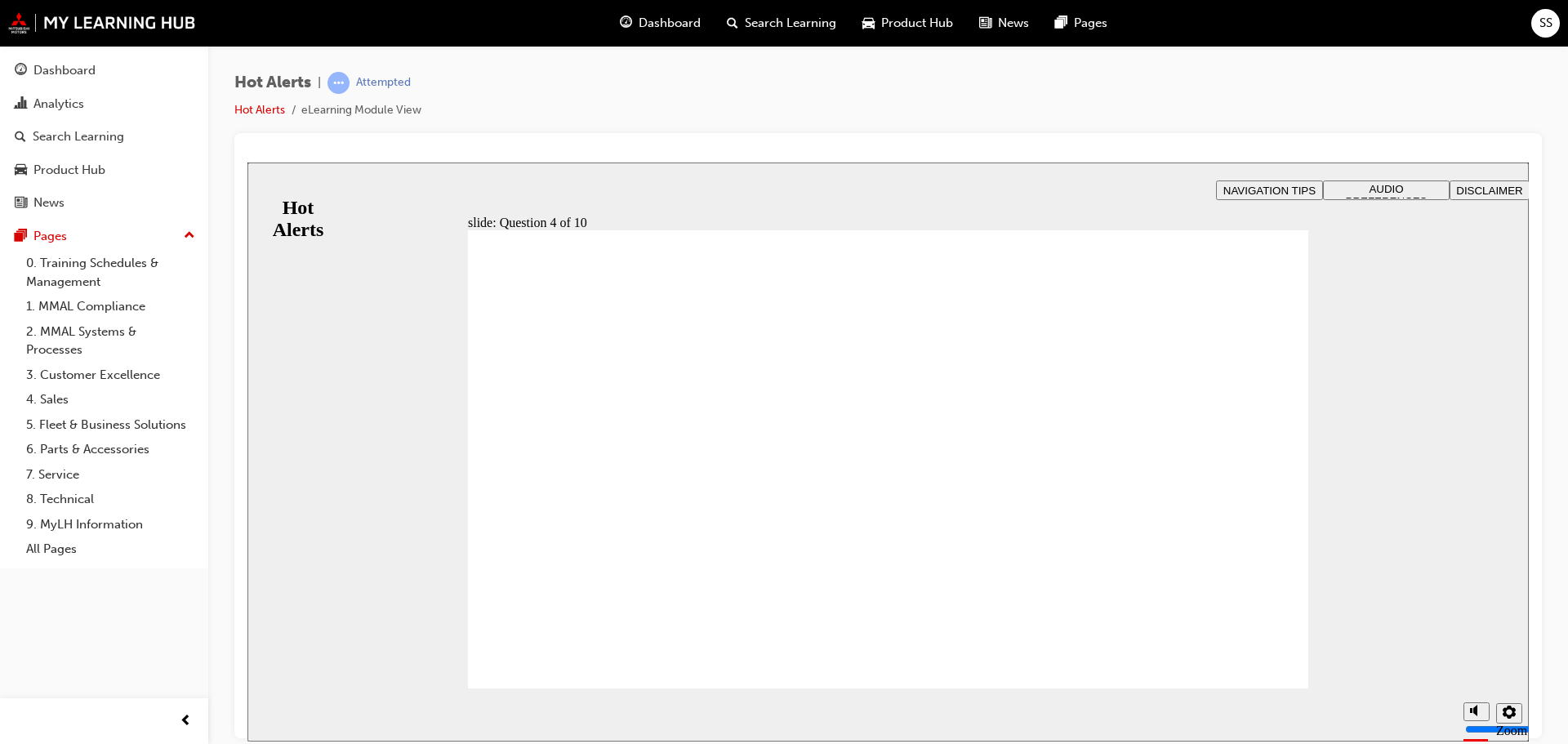
checkbox input "true"
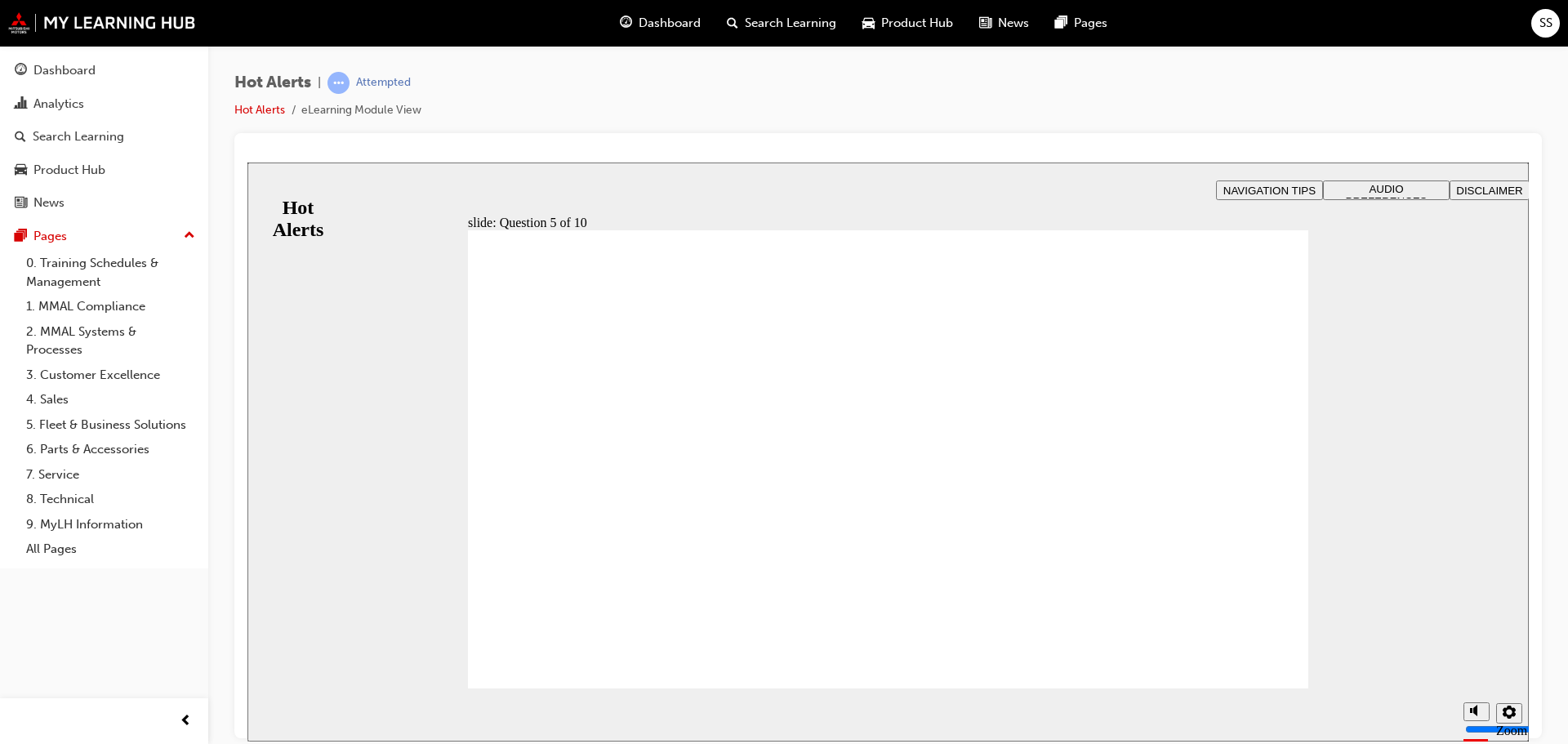
checkbox input "true"
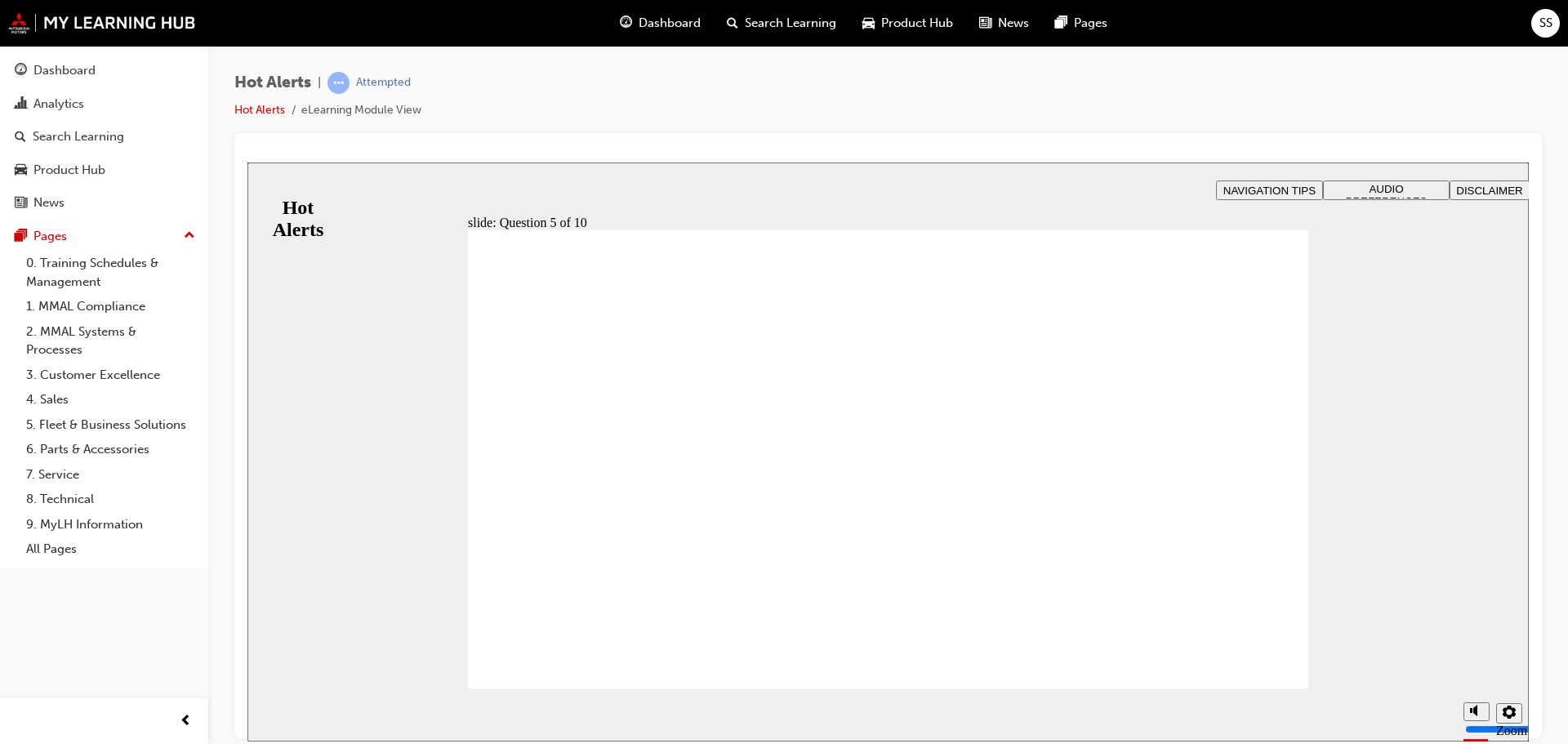
checkbox input "true"
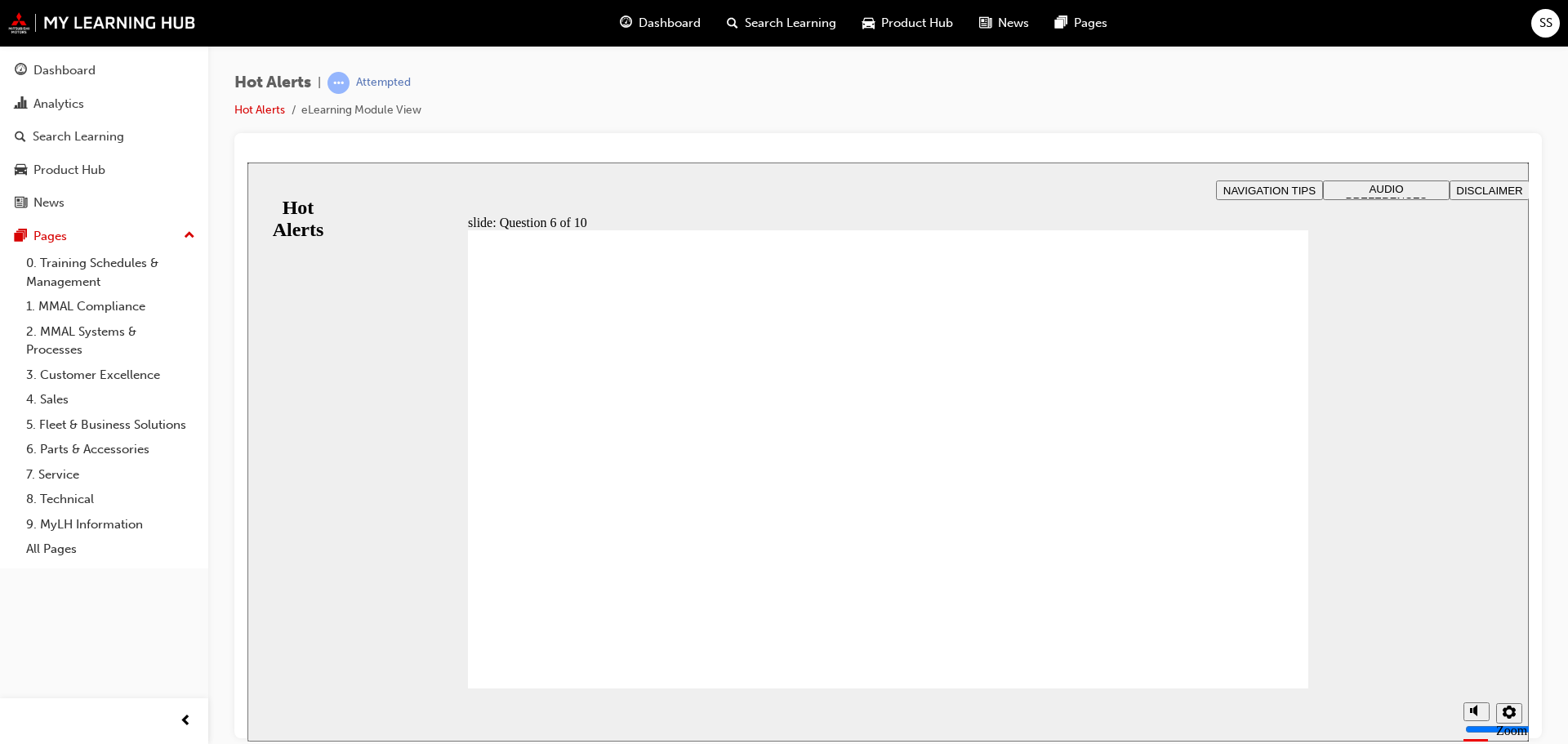
checkbox input "true"
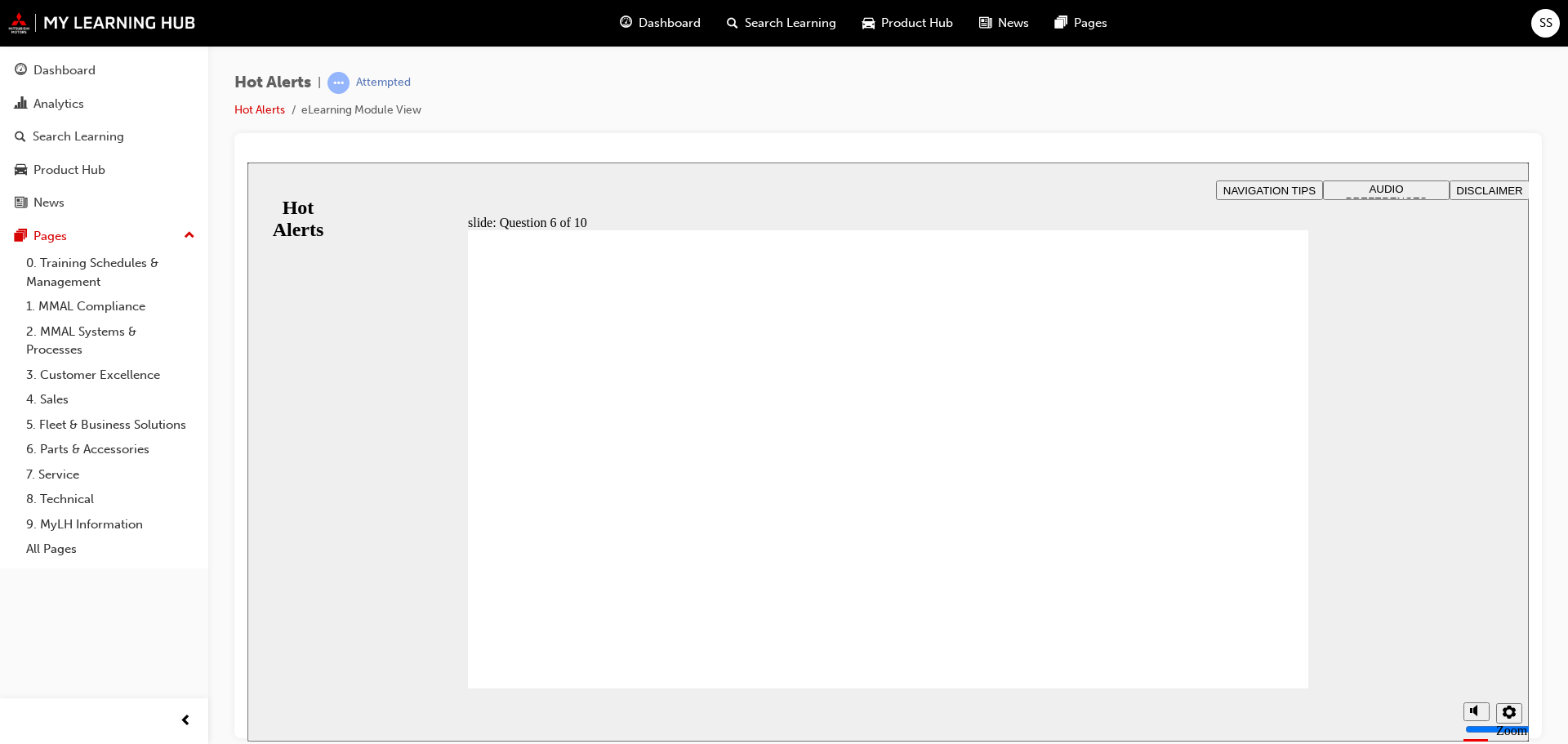
drag, startPoint x: 763, startPoint y: 478, endPoint x: 1113, endPoint y: 622, distance: 378.5
drag, startPoint x: 693, startPoint y: 527, endPoint x: 713, endPoint y: 454, distance: 75.7
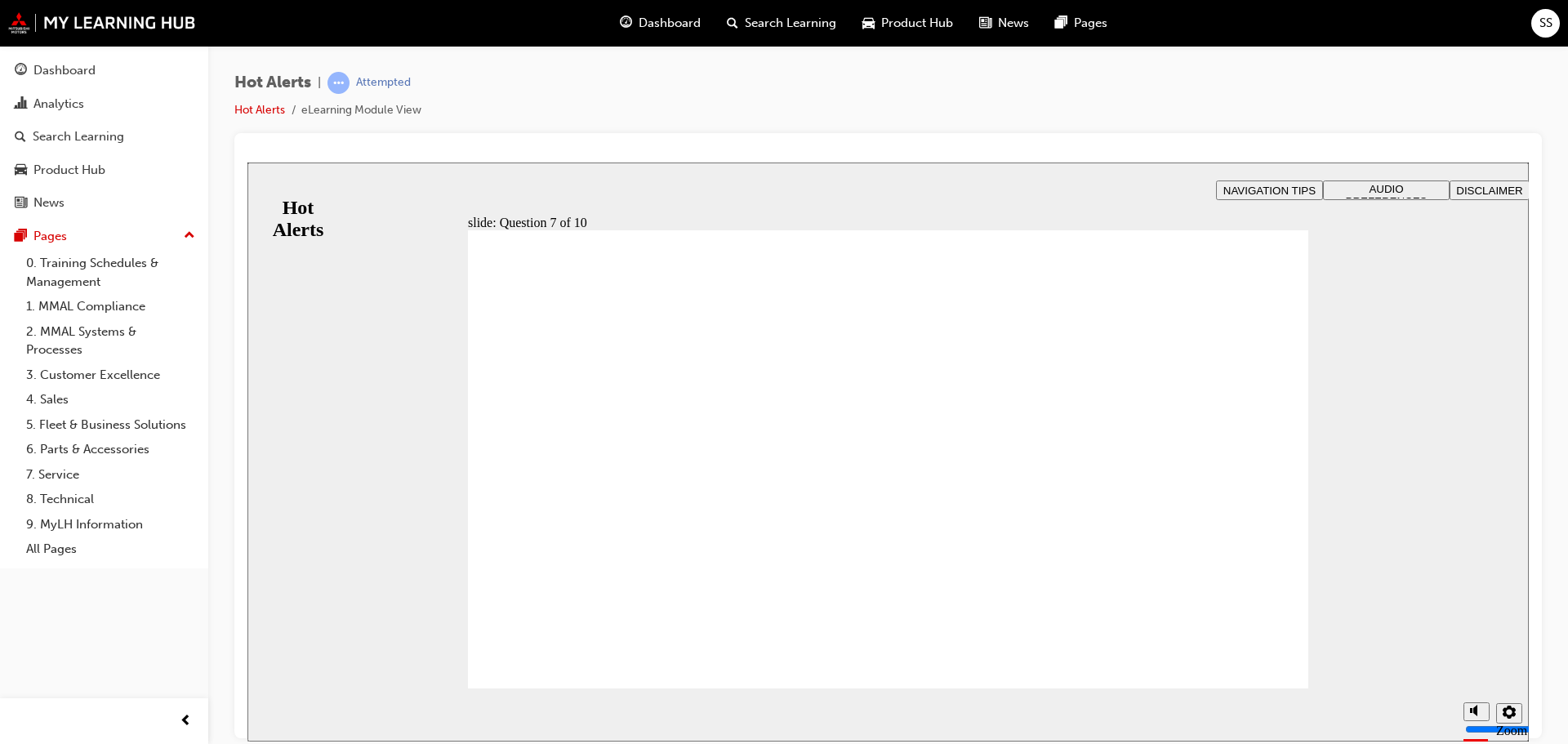
drag, startPoint x: 641, startPoint y: 564, endPoint x: 990, endPoint y: 396, distance: 387.3
drag, startPoint x: 713, startPoint y: 448, endPoint x: 1047, endPoint y: 492, distance: 336.9
drag, startPoint x: 787, startPoint y: 593, endPoint x: 1073, endPoint y: 510, distance: 297.8
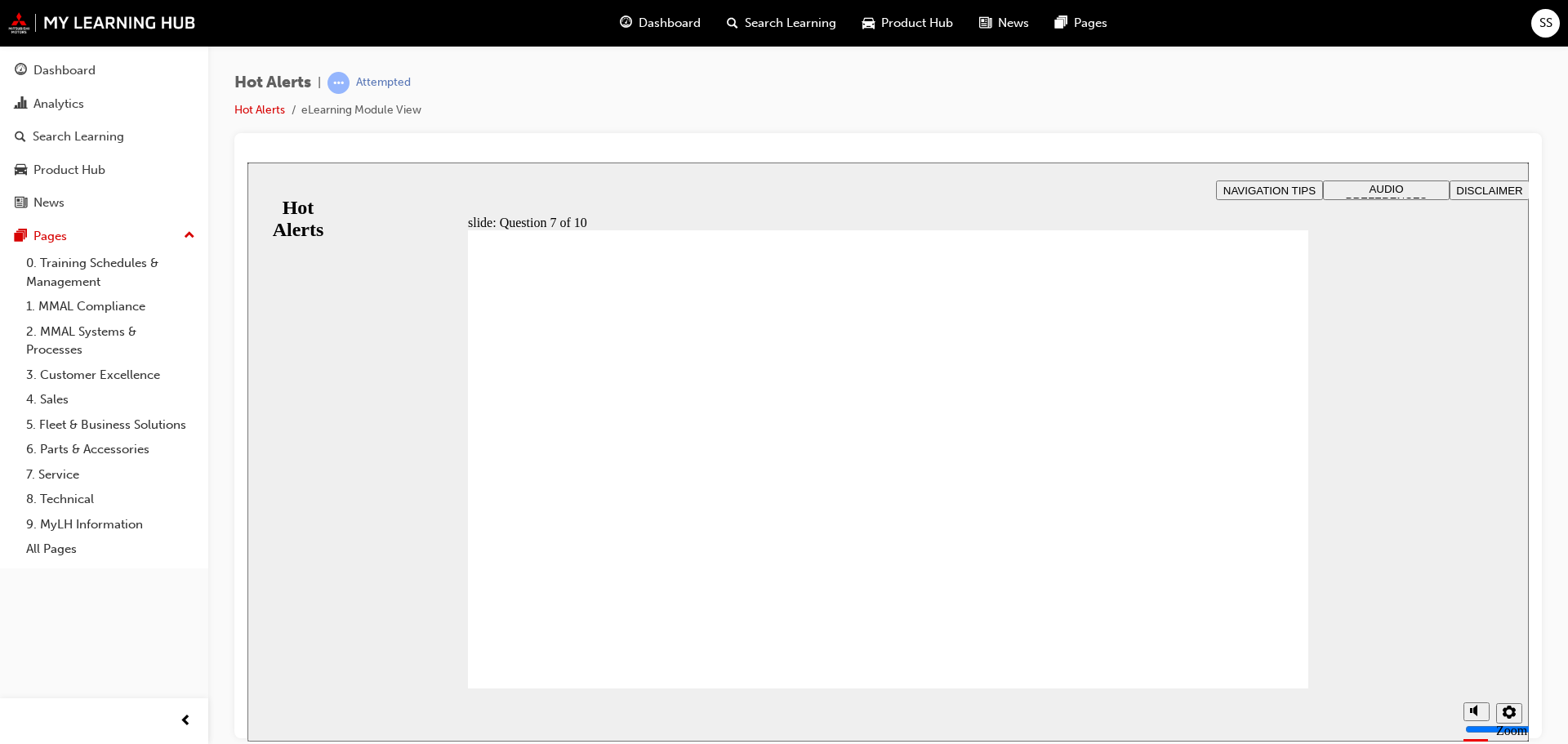
checkbox input "true"
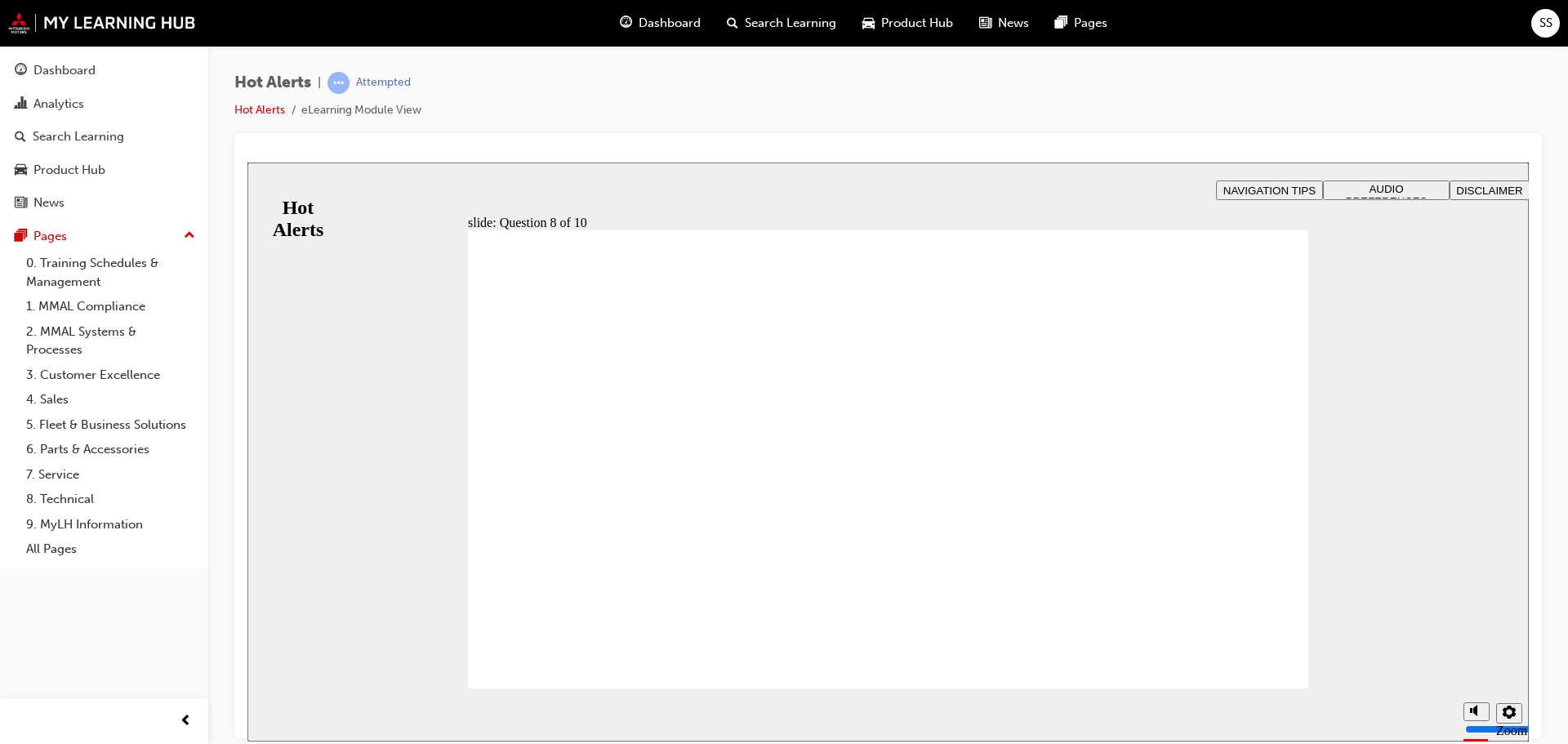
checkbox input "true"
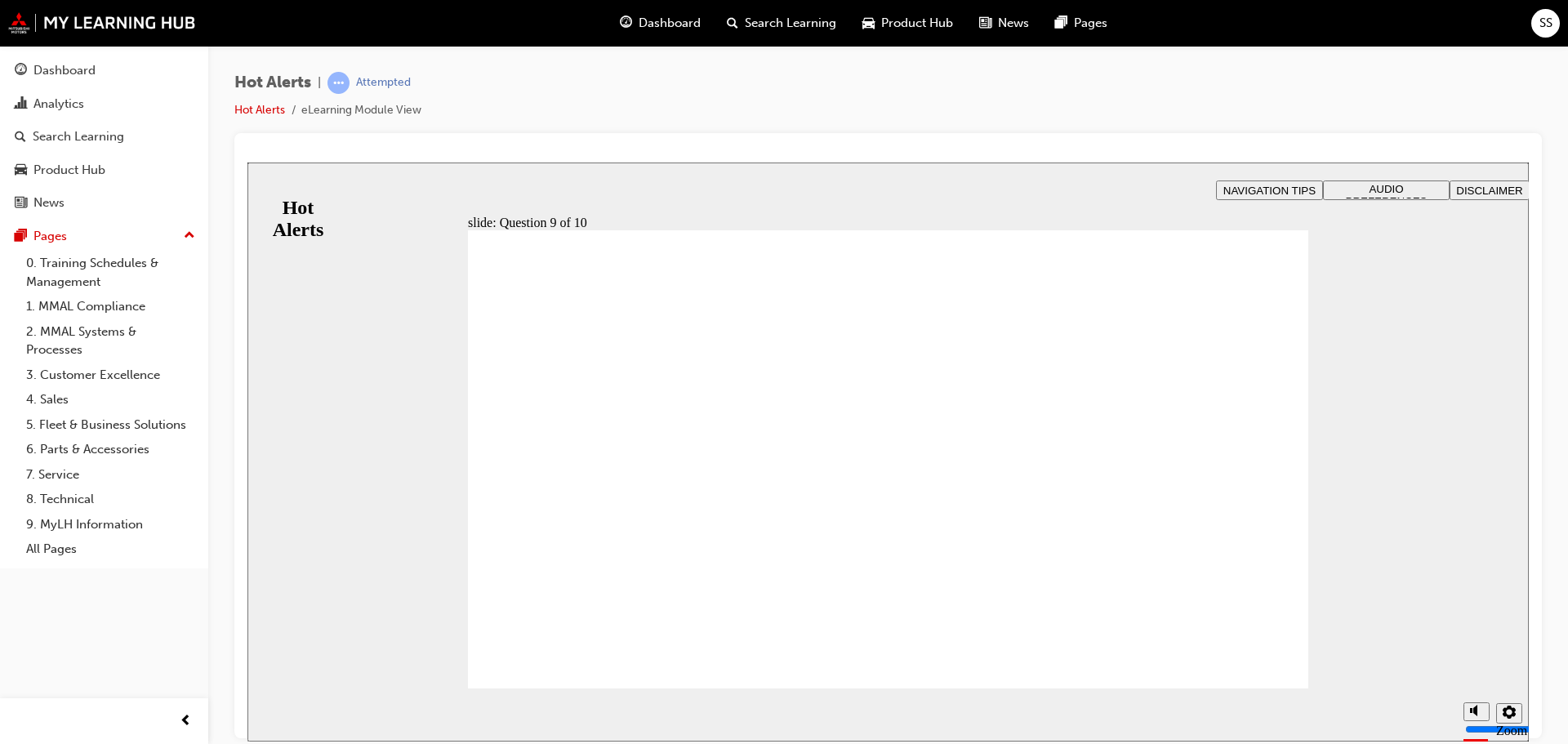
checkbox input "true"
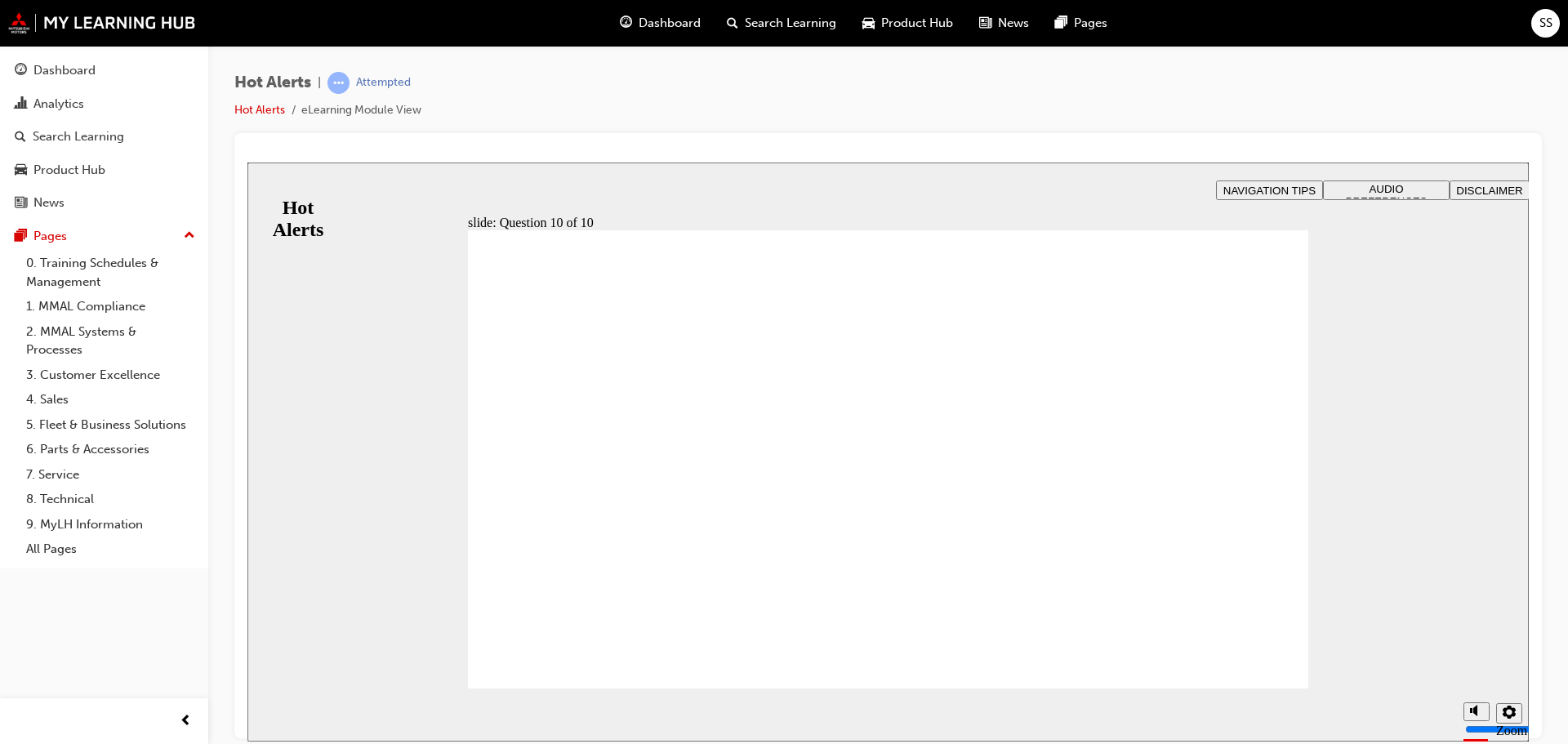
checkbox input "true"
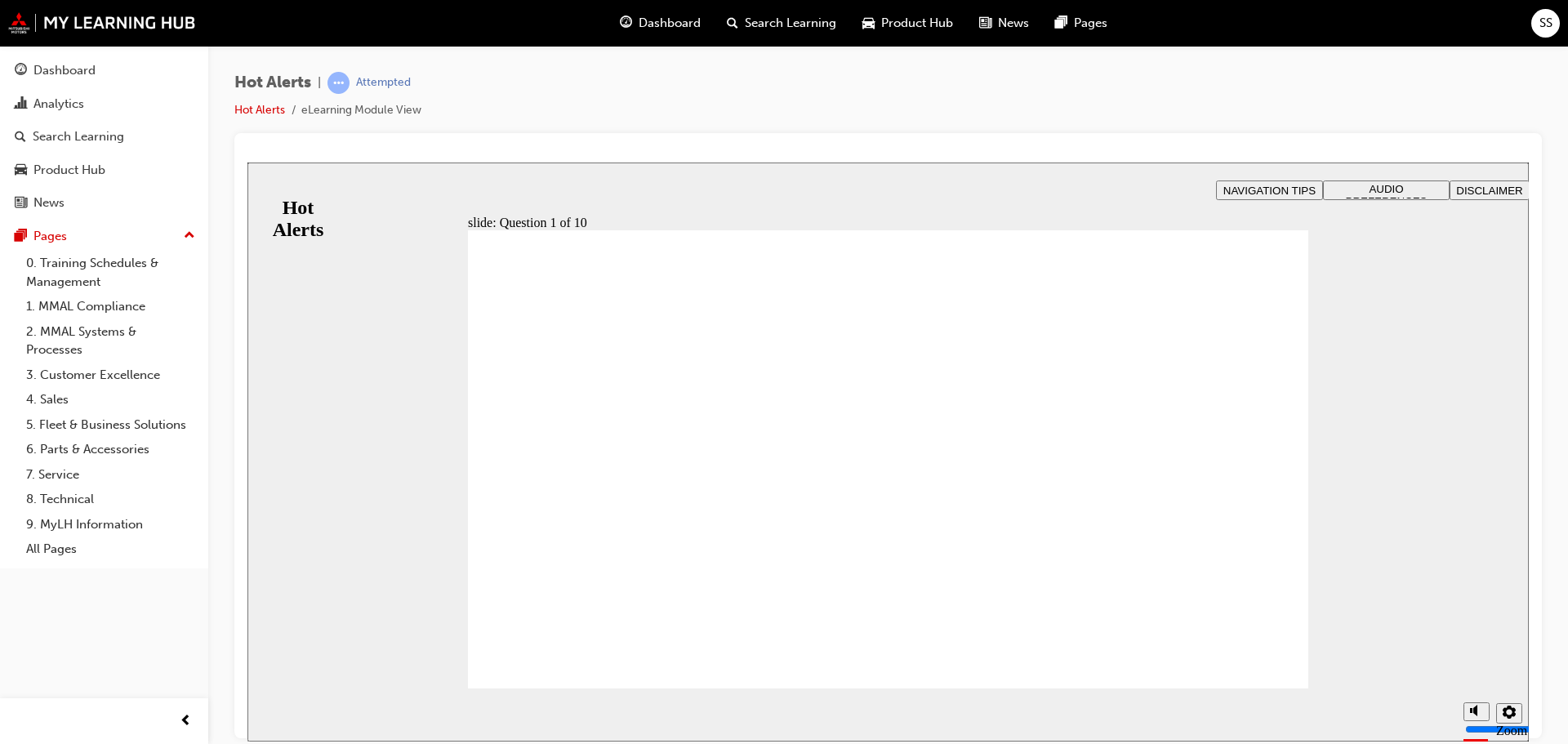
checkbox input "true"
drag, startPoint x: 963, startPoint y: 557, endPoint x: 641, endPoint y: 408, distance: 354.8
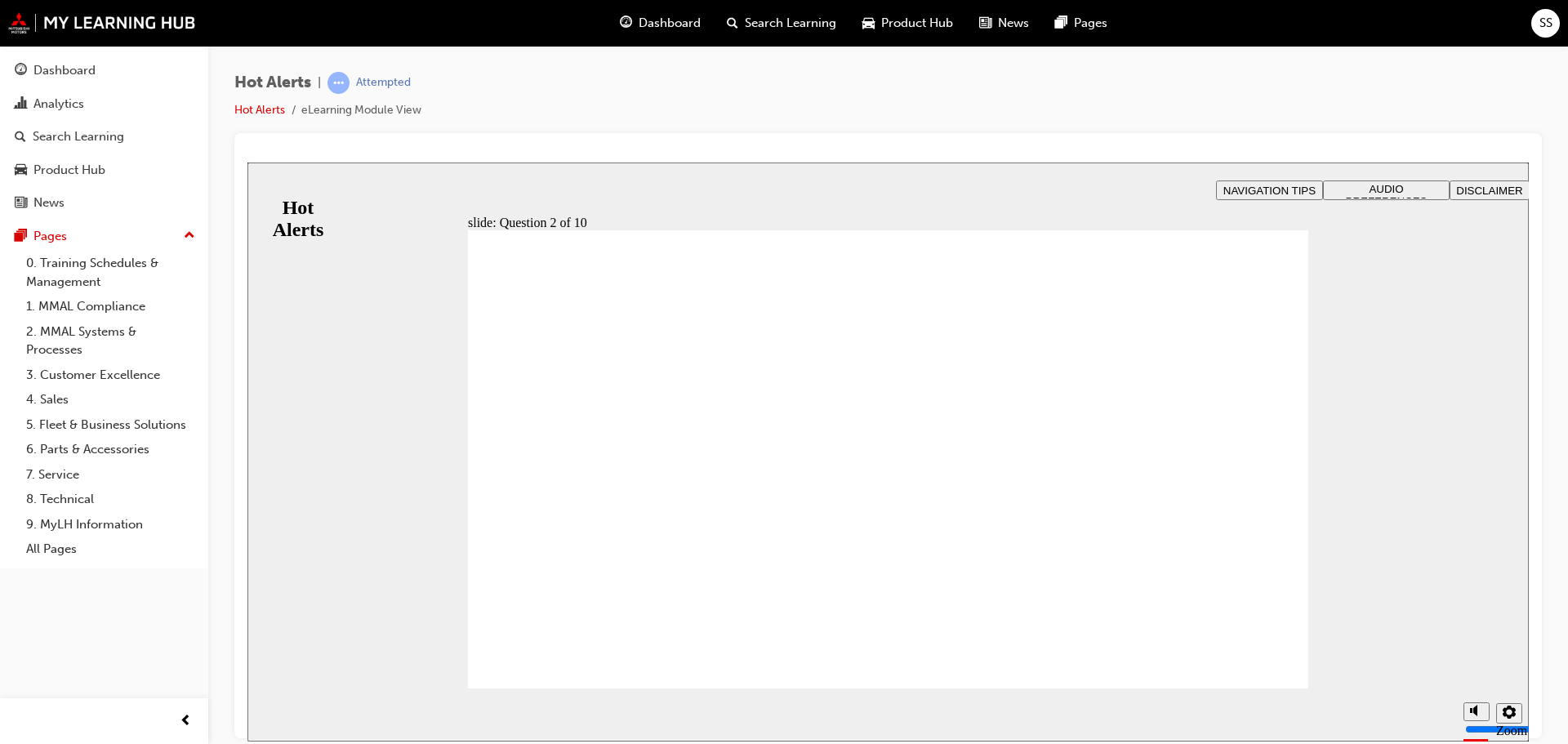
drag, startPoint x: 958, startPoint y: 508, endPoint x: 586, endPoint y: 612, distance: 386.3
drag, startPoint x: 906, startPoint y: 443, endPoint x: 630, endPoint y: 557, distance: 298.6
drag, startPoint x: 933, startPoint y: 593, endPoint x: 610, endPoint y: 436, distance: 359.1
drag, startPoint x: 859, startPoint y: 402, endPoint x: 582, endPoint y: 514, distance: 298.8
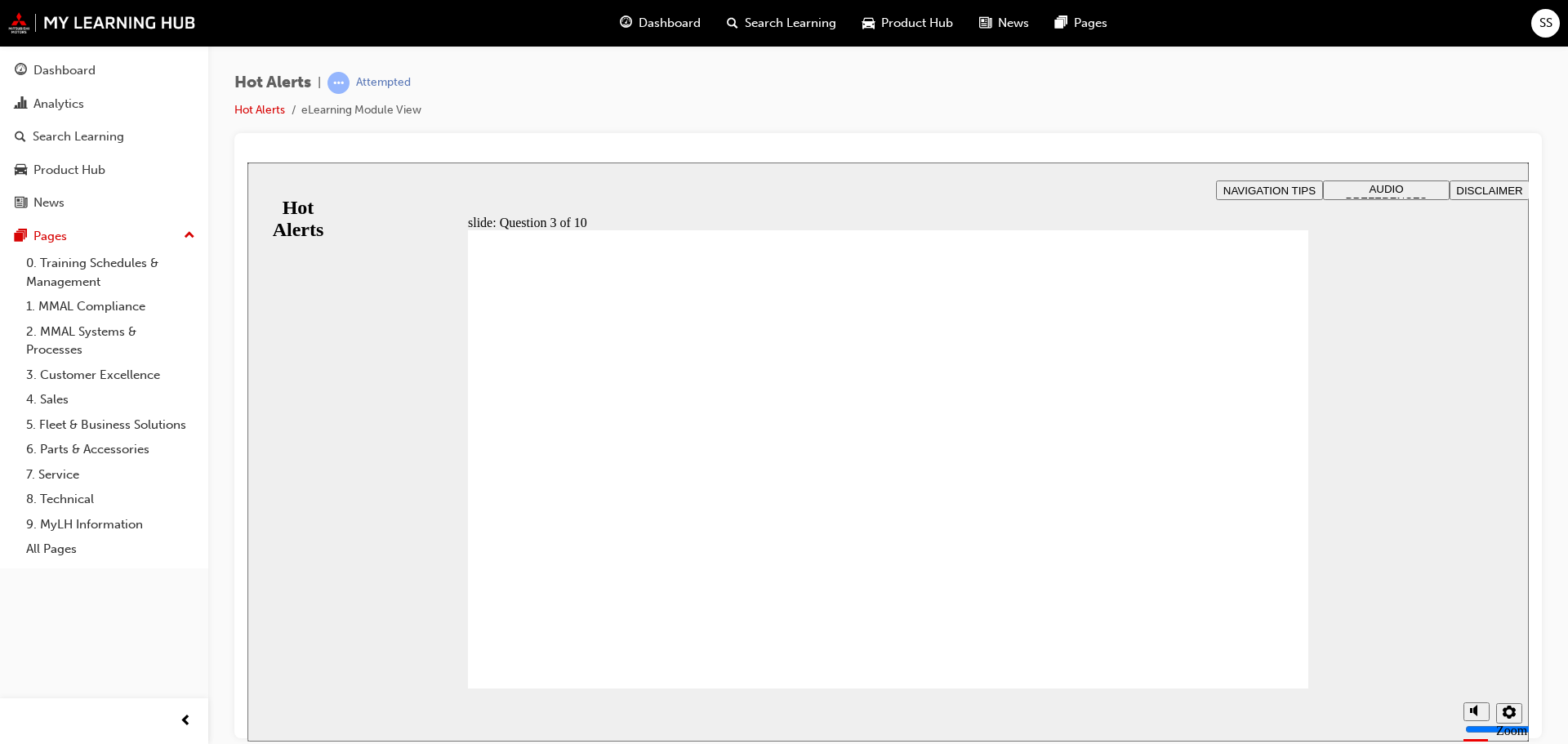
checkbox input "true"
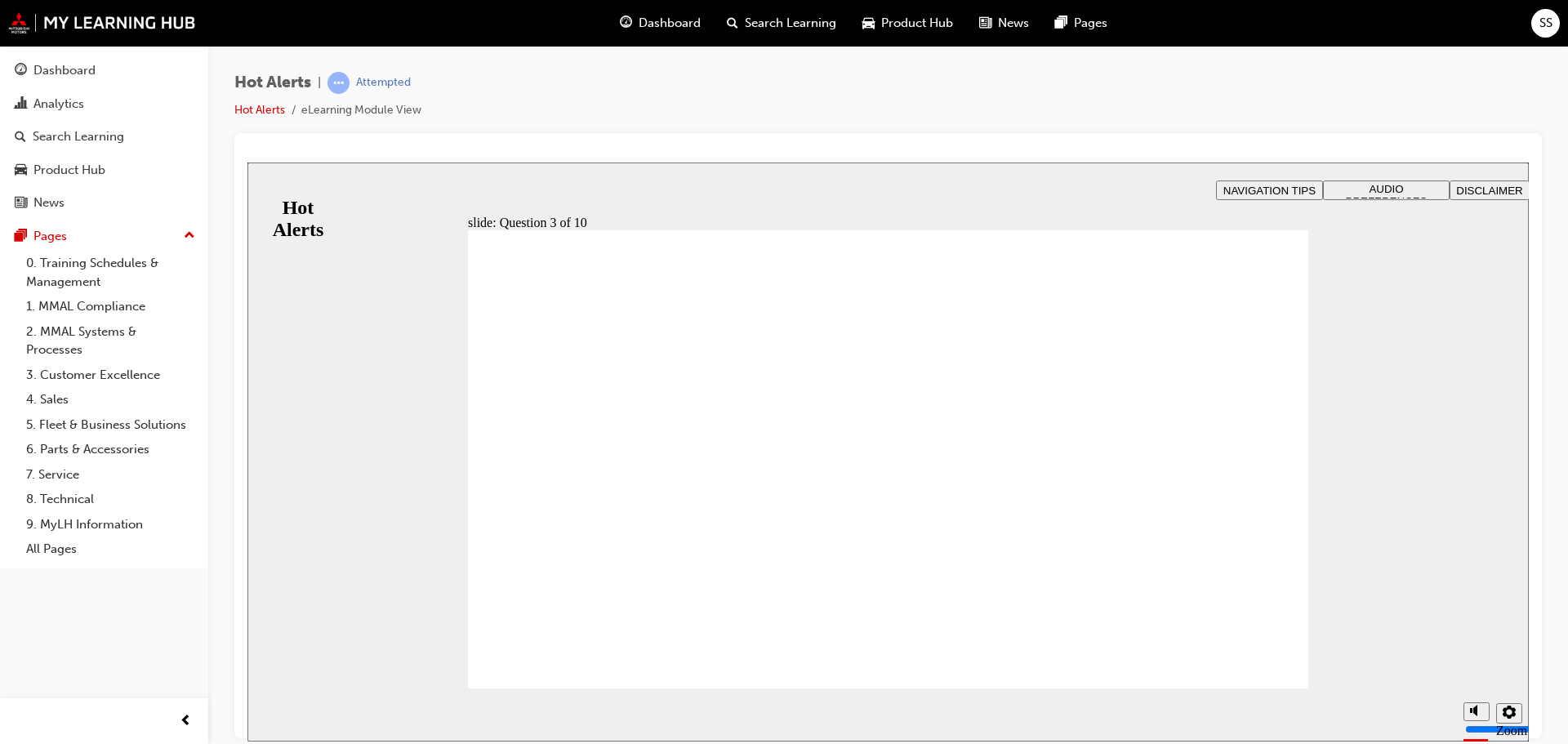
checkbox input "true"
drag, startPoint x: 713, startPoint y: 406, endPoint x: 709, endPoint y: 415, distance: 9.8
checkbox input "true"
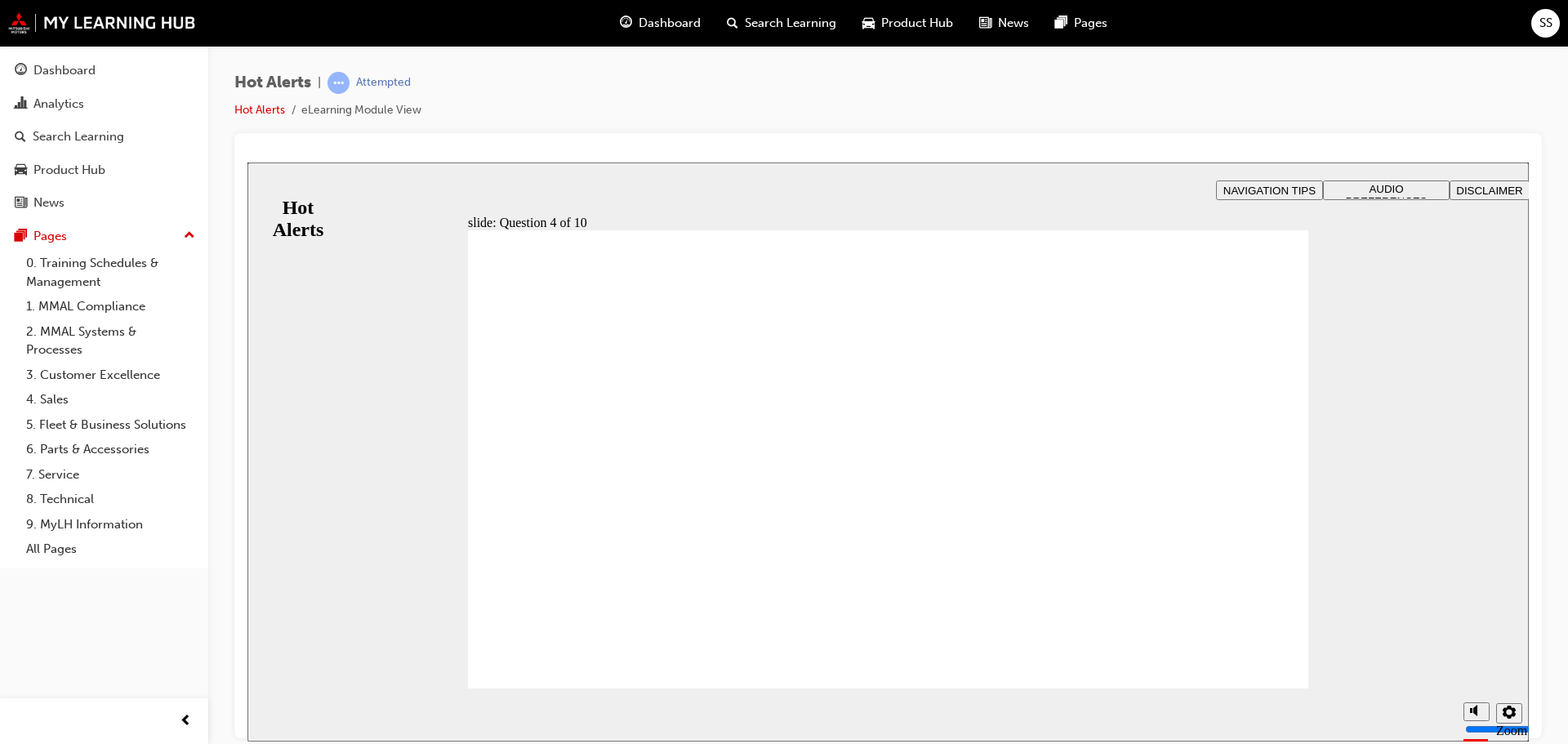
checkbox input "true"
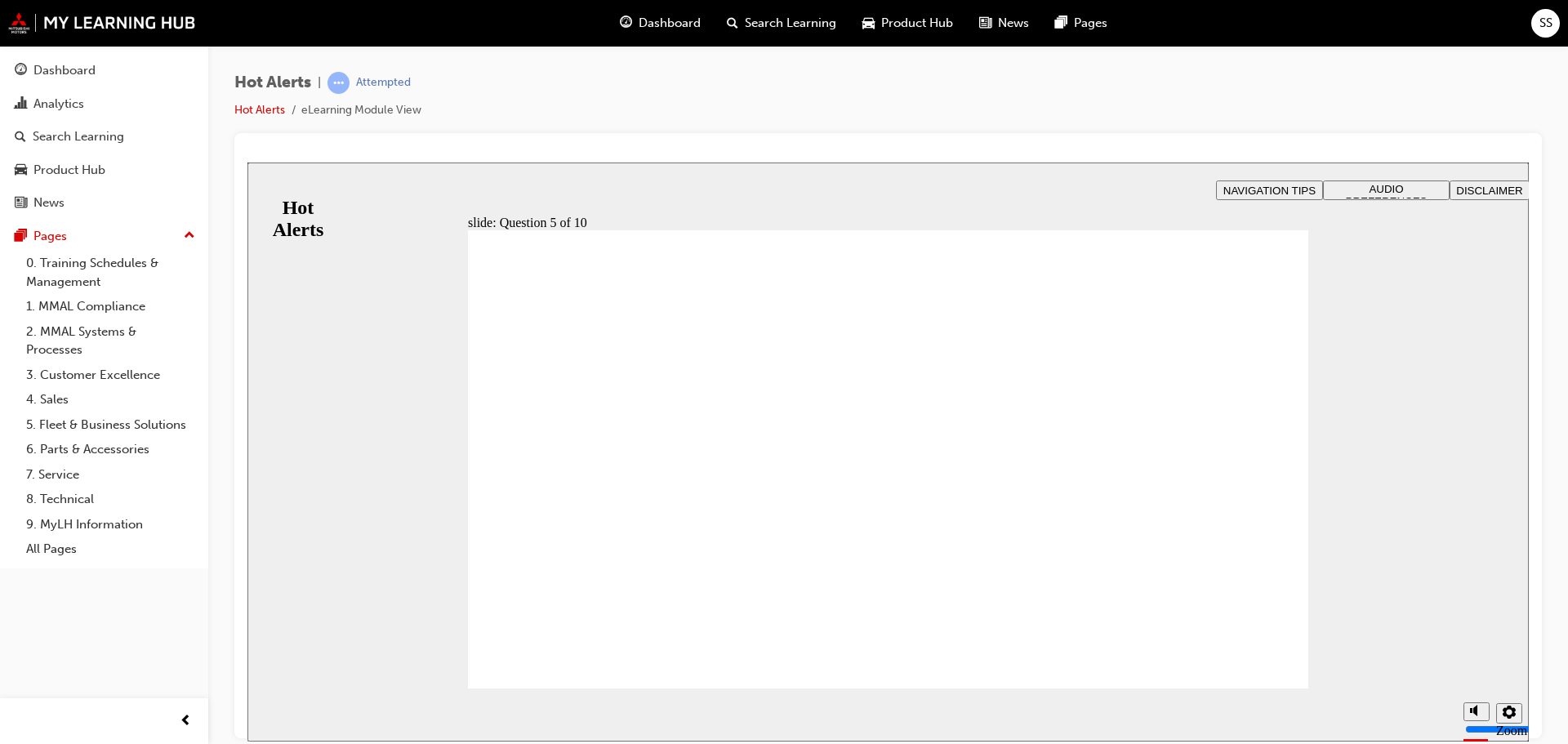
checkbox input "true"
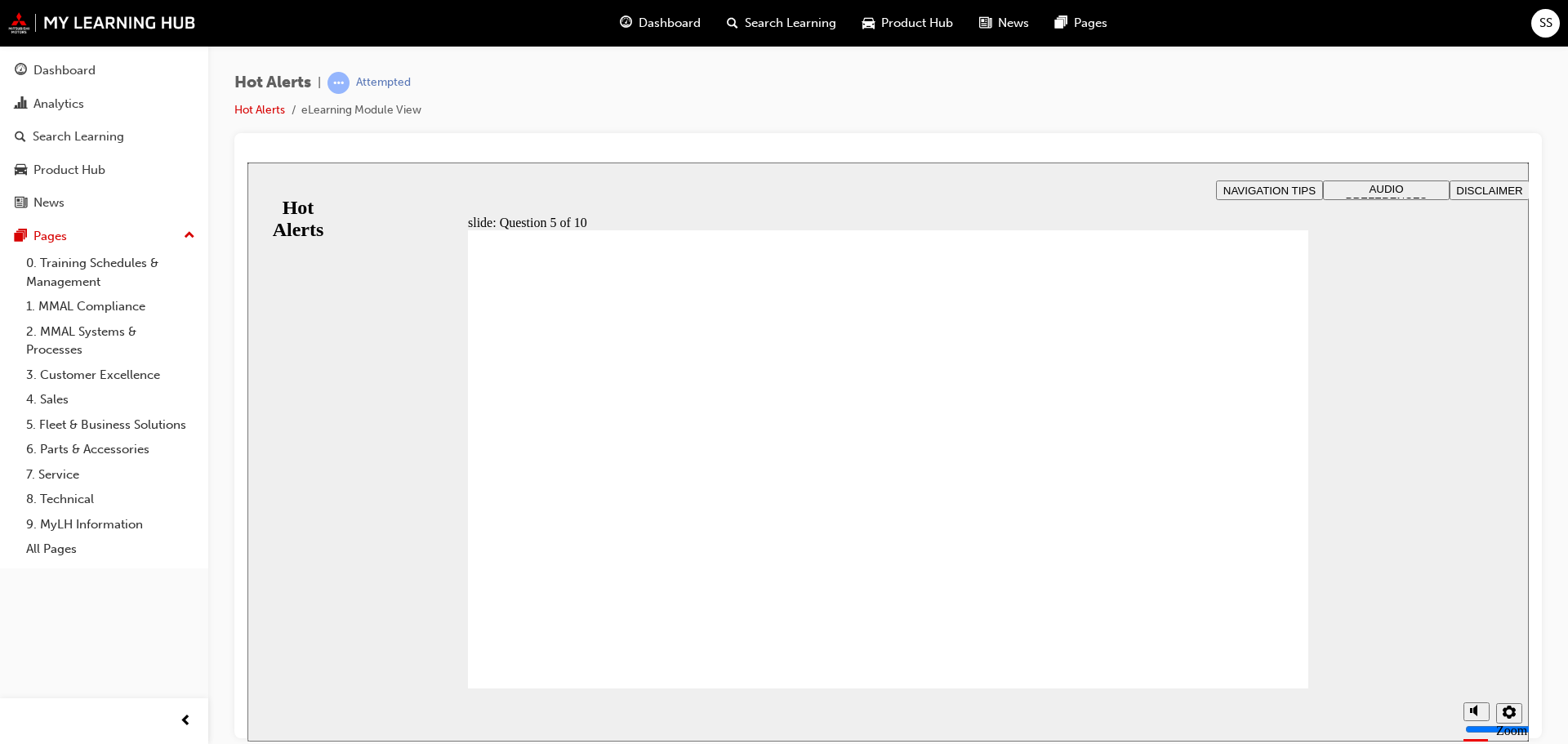
drag, startPoint x: 676, startPoint y: 581, endPoint x: 683, endPoint y: 599, distance: 19.3
checkbox input "true"
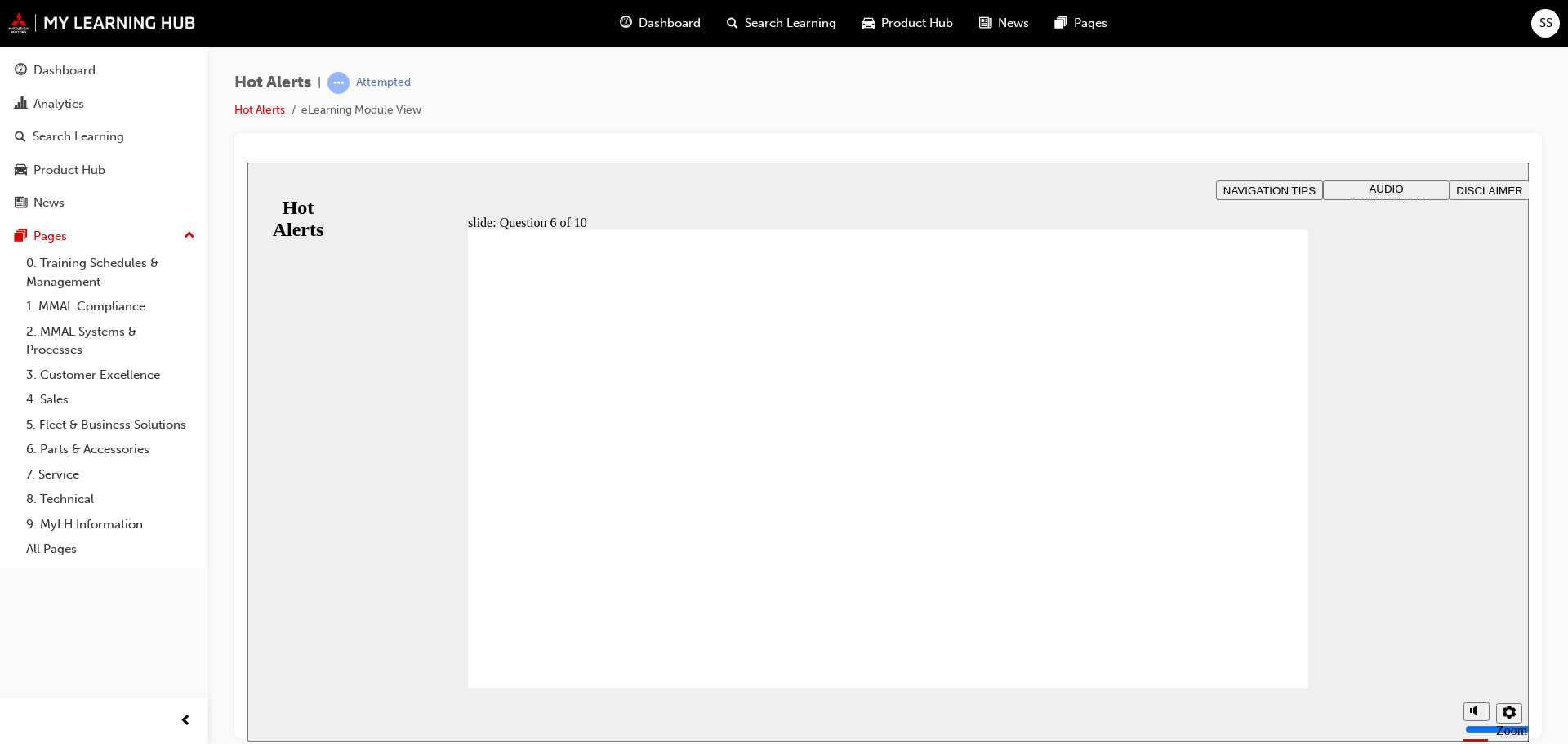
checkbox input "true"
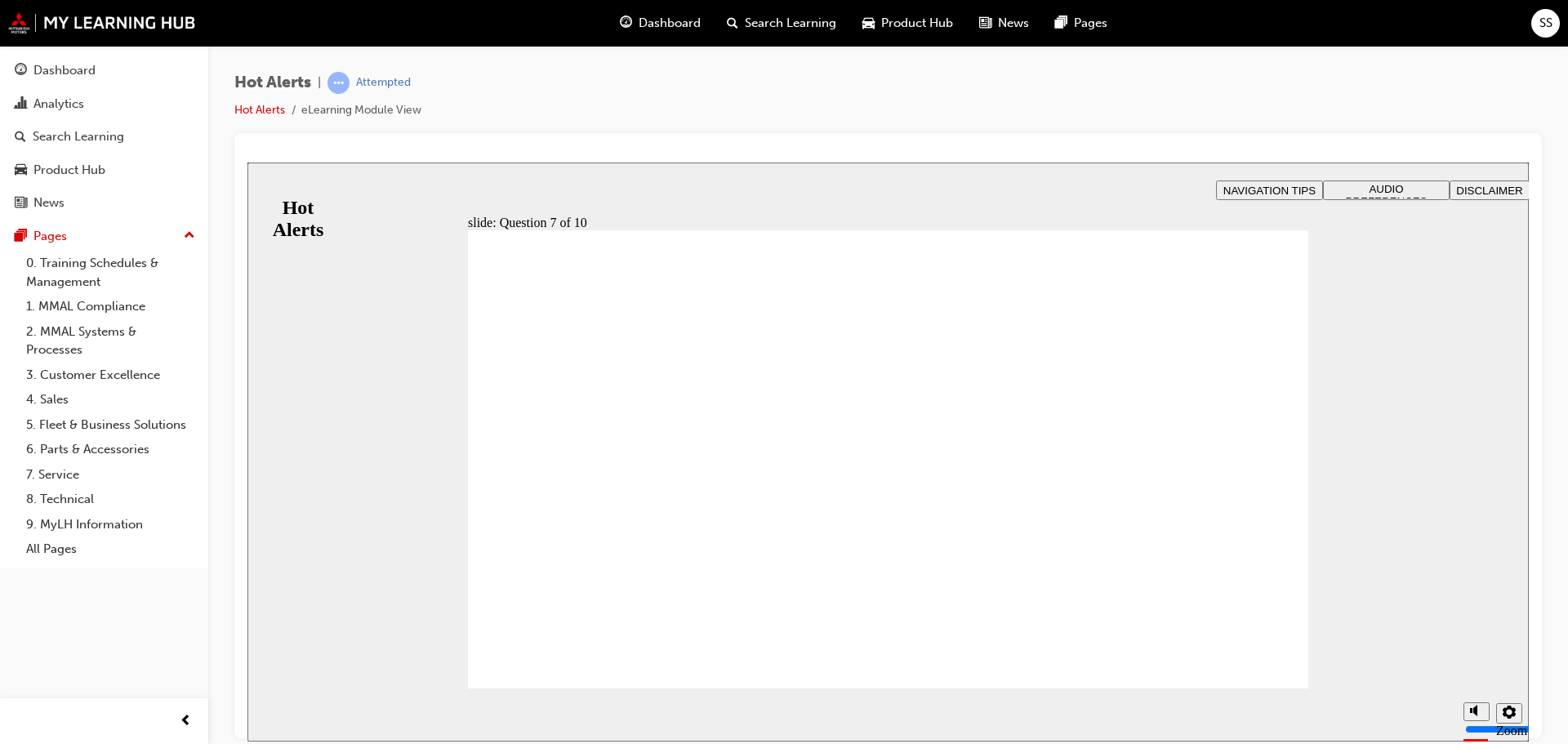
drag, startPoint x: 620, startPoint y: 519, endPoint x: 1023, endPoint y: 398, distance: 420.8
drag, startPoint x: 568, startPoint y: 596, endPoint x: 925, endPoint y: 464, distance: 380.6
drag, startPoint x: 678, startPoint y: 475, endPoint x: 1001, endPoint y: 528, distance: 327.3
drag, startPoint x: 735, startPoint y: 551, endPoint x: 1048, endPoint y: 609, distance: 318.3
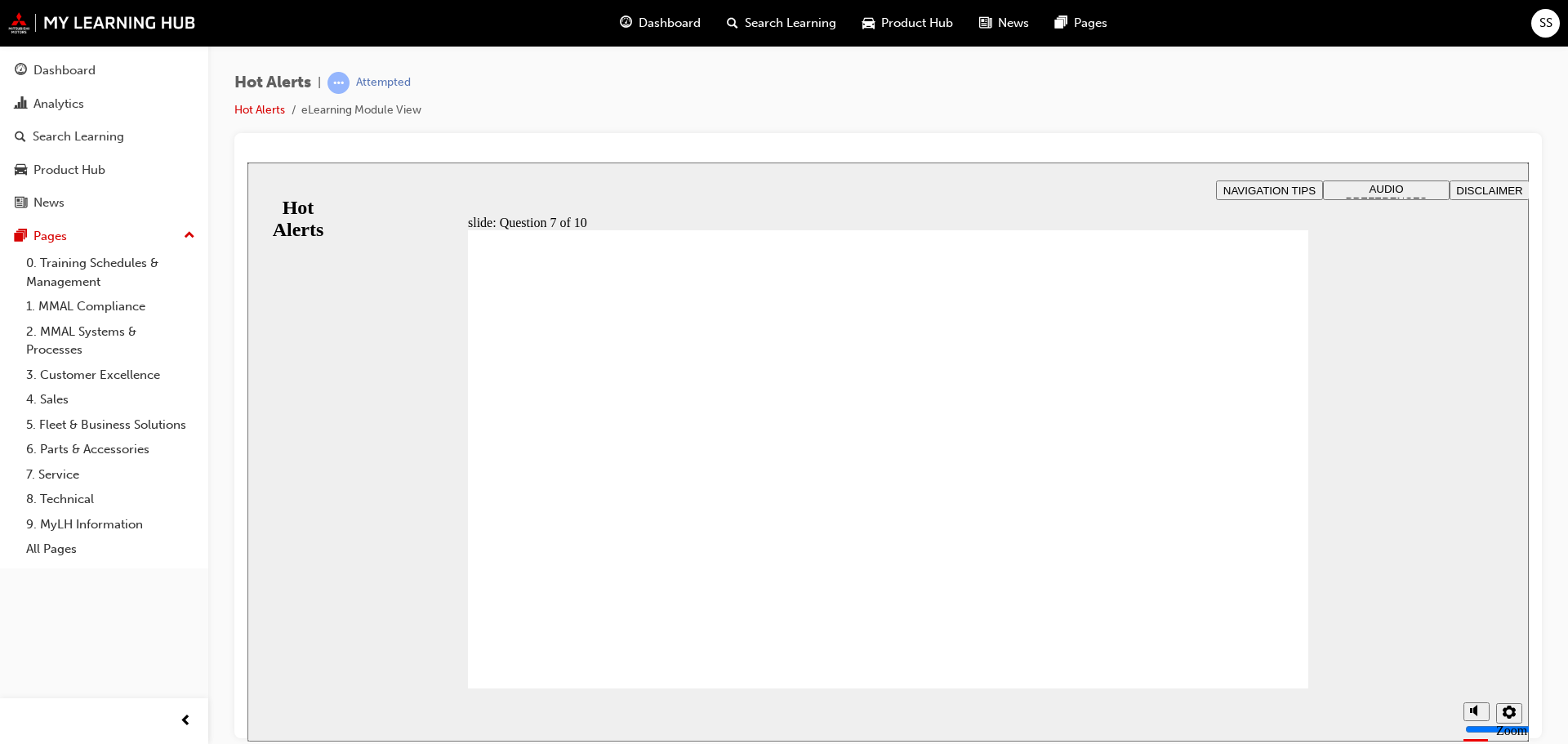
checkbox input "true"
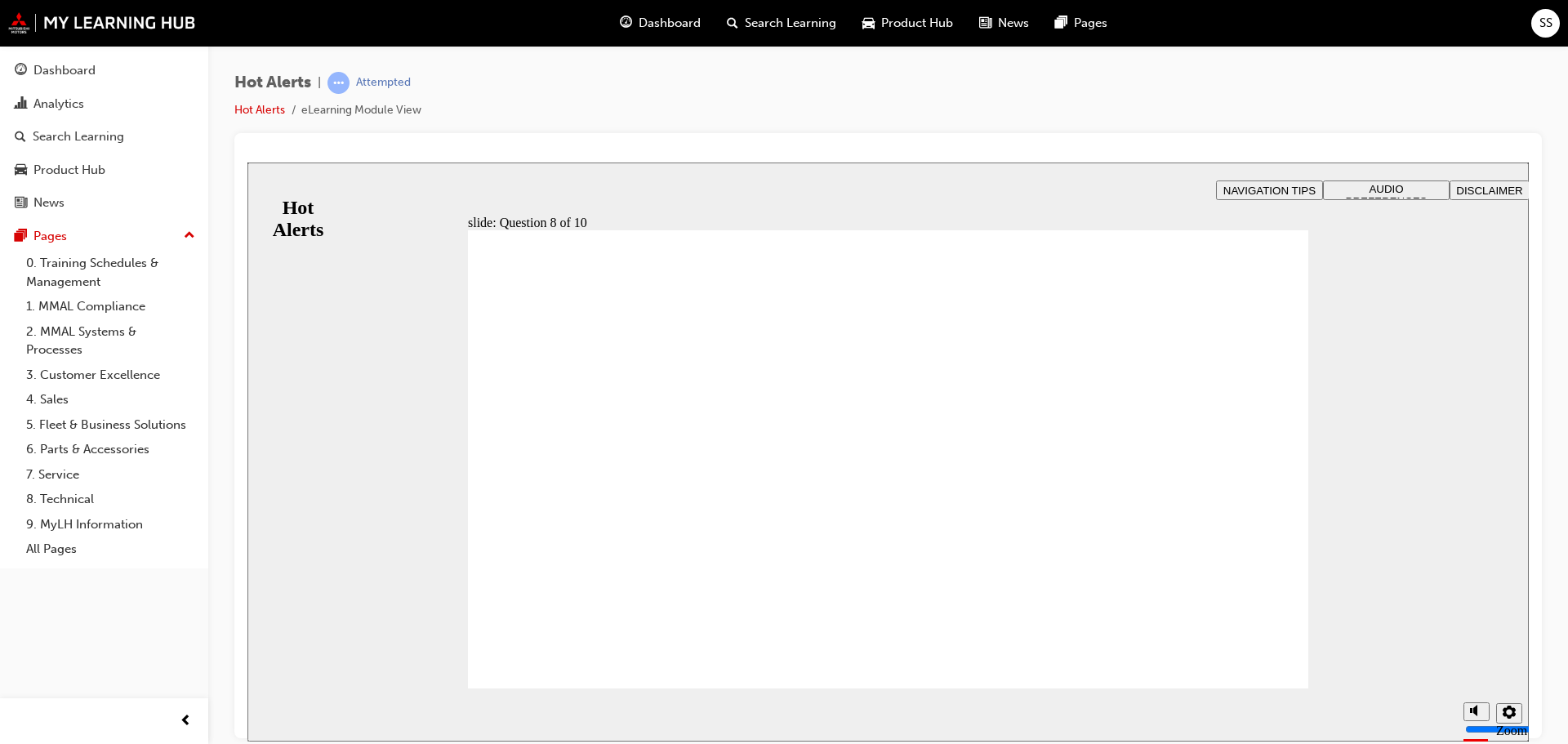
checkbox input "true"
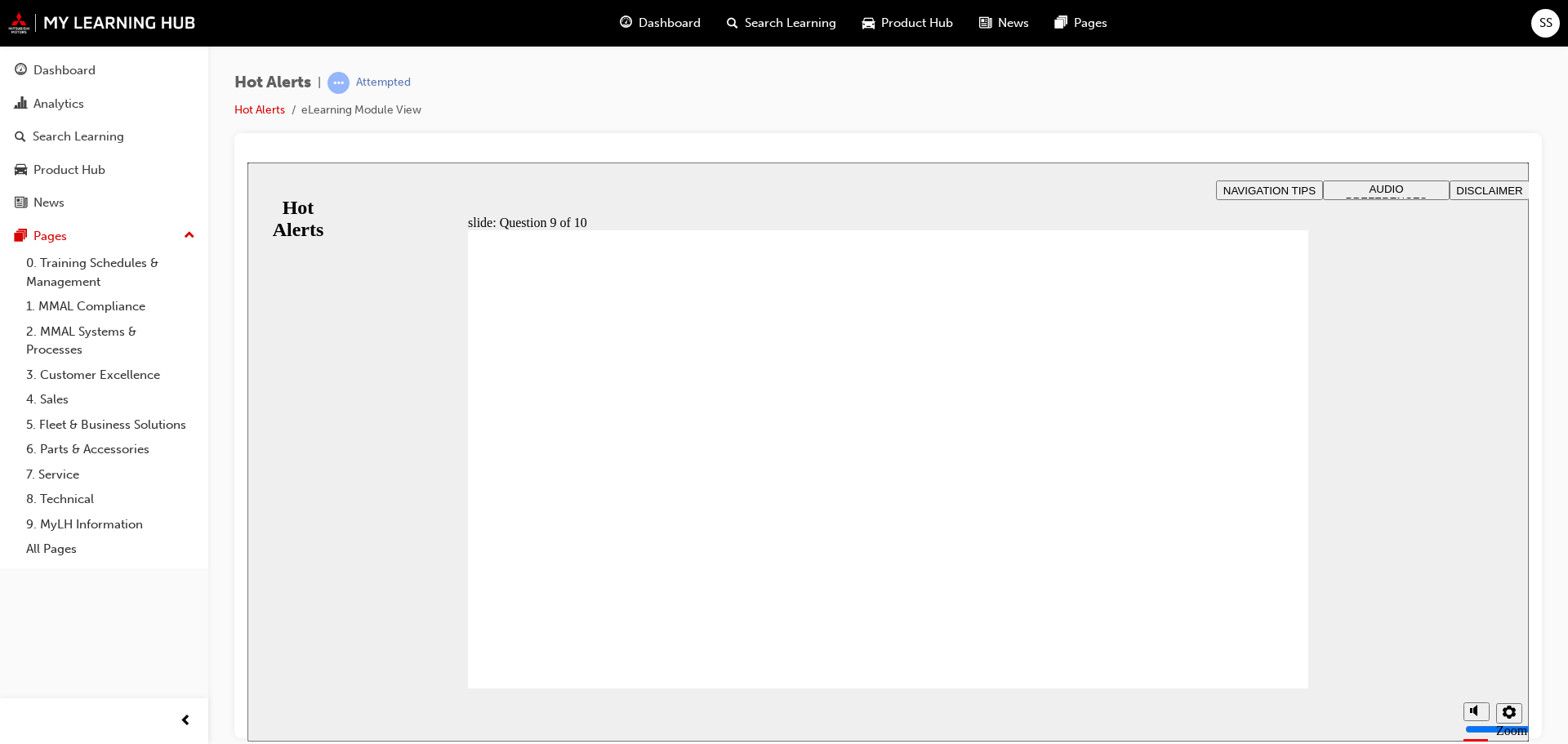
checkbox input "true"
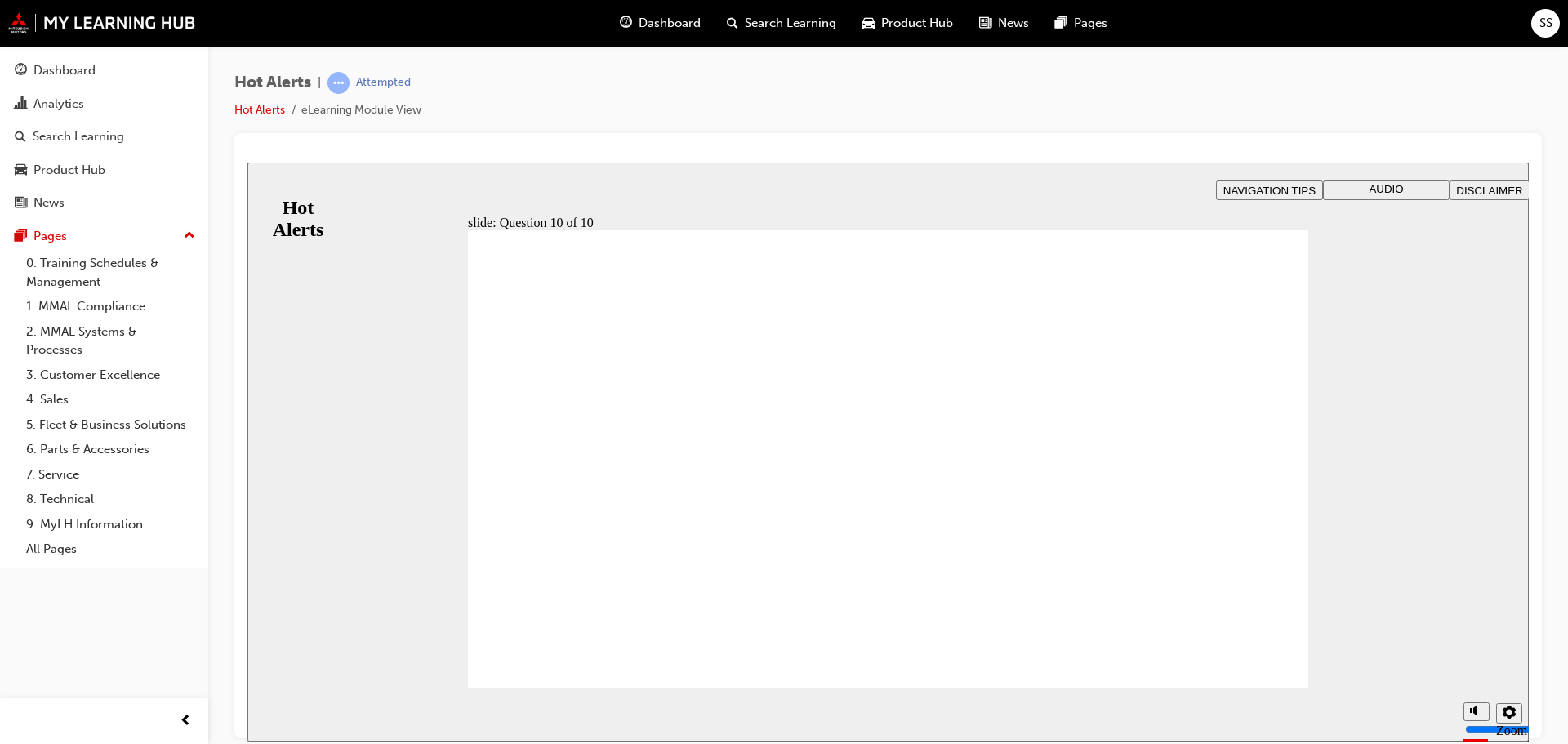
checkbox input "true"
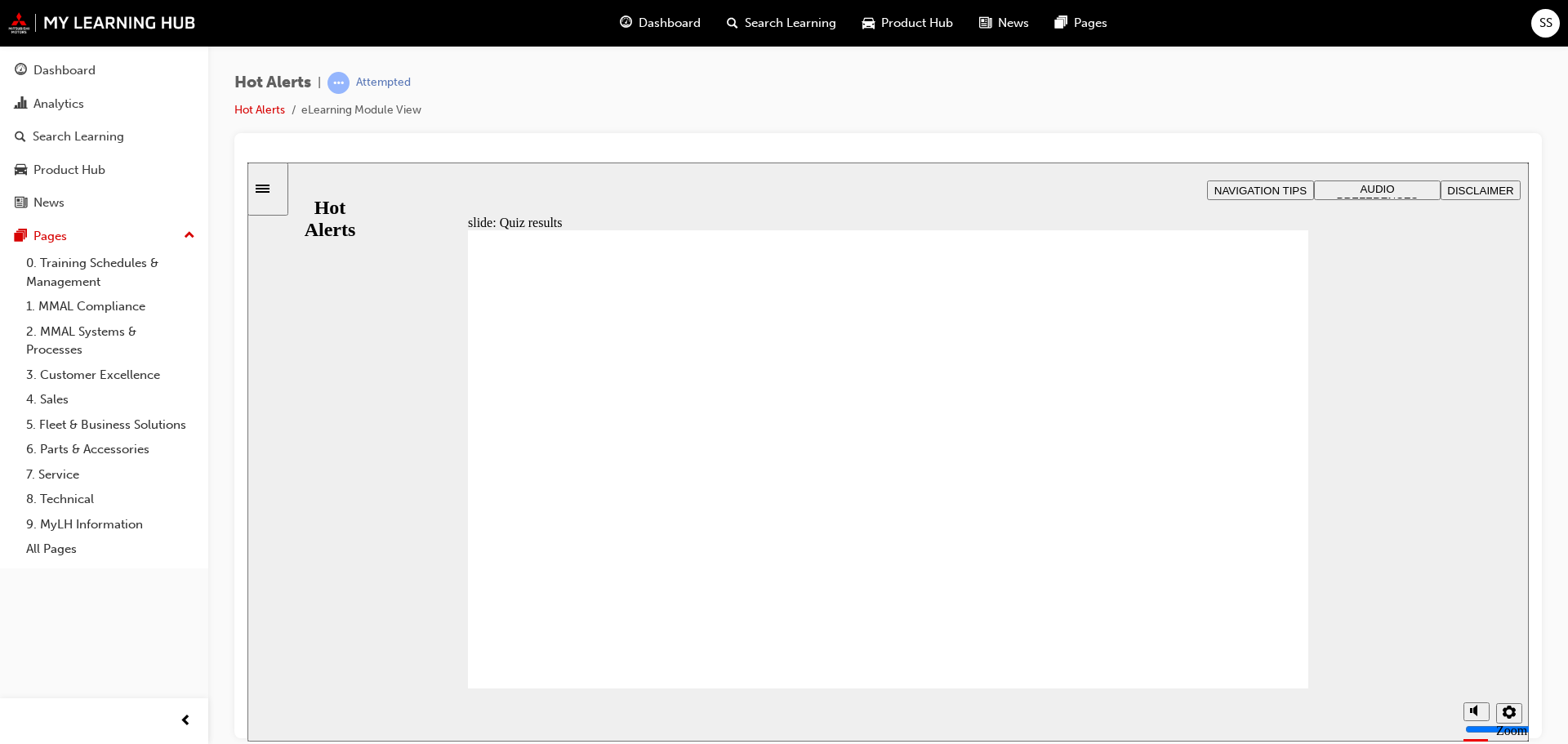
click at [679, 27] on span "Dashboard" at bounding box center [670, 23] width 62 height 18
